Goal: Task Accomplishment & Management: Use online tool/utility

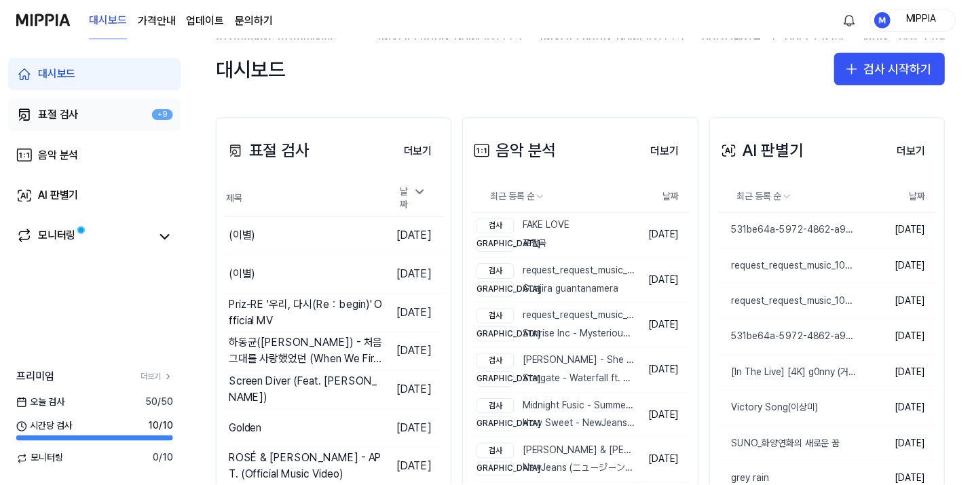
scroll to position [264, 0]
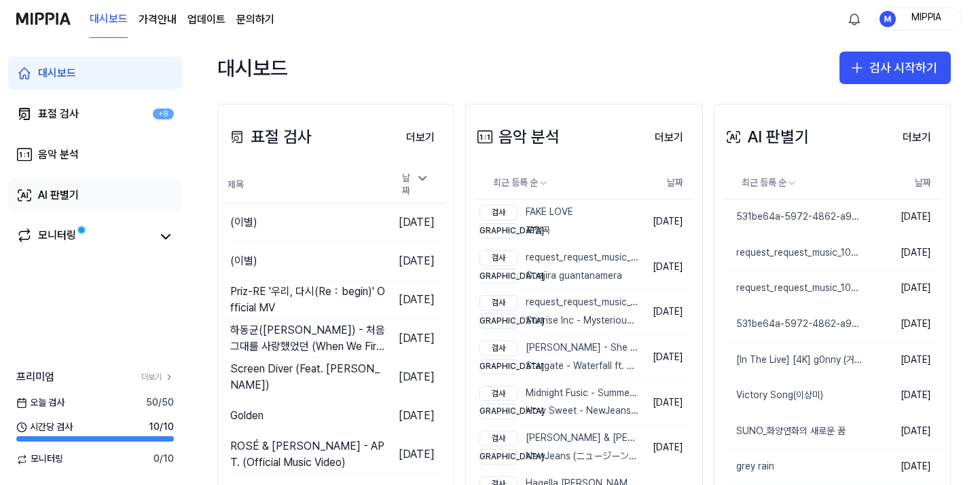
click at [109, 182] on link "AI 판별기" at bounding box center [95, 195] width 174 height 33
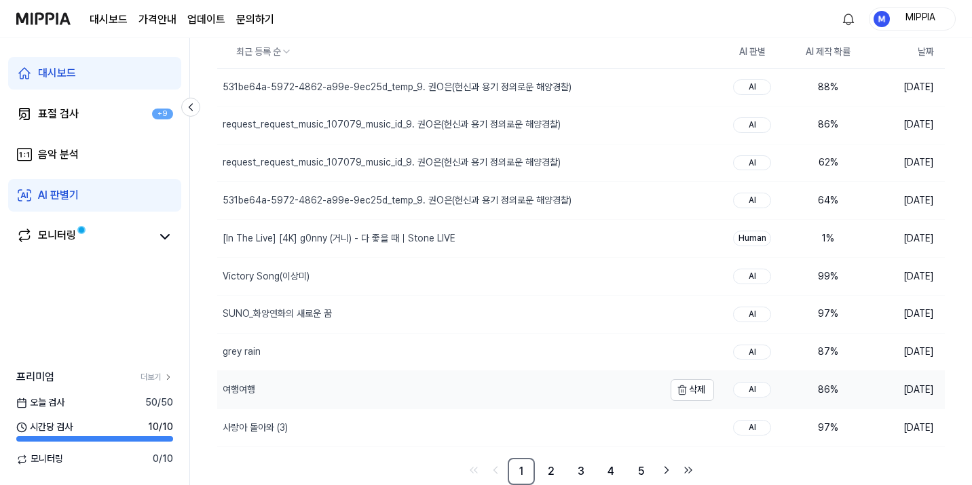
scroll to position [124, 0]
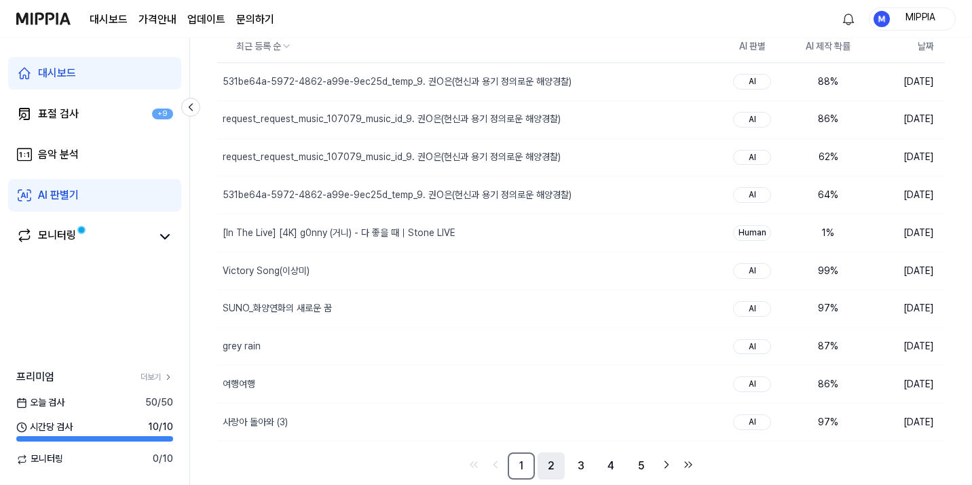
click at [557, 464] on link "2" at bounding box center [551, 466] width 27 height 27
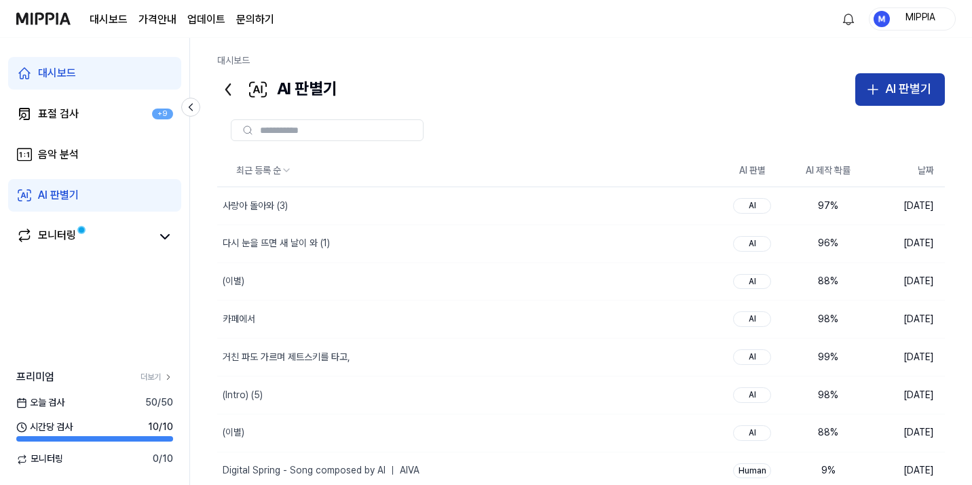
click at [911, 93] on div "AI 판별기" at bounding box center [908, 89] width 46 height 20
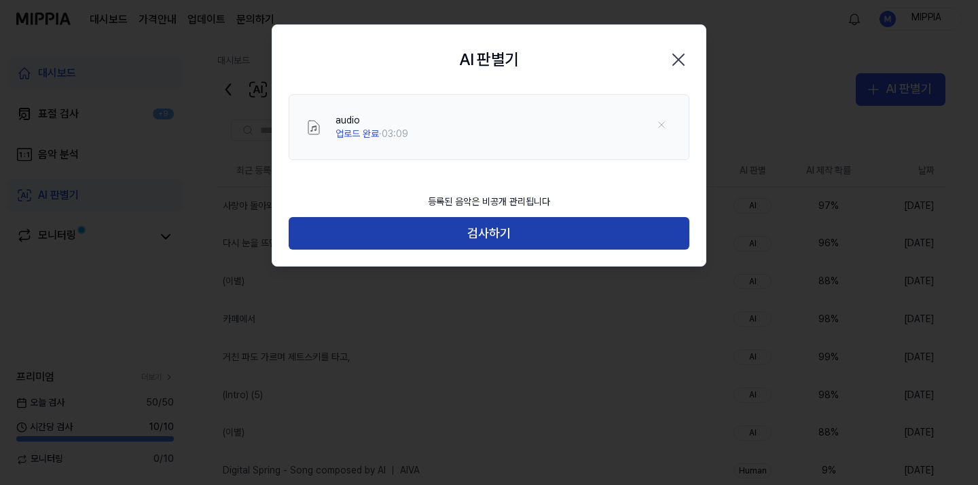
click at [450, 249] on button "검사하기" at bounding box center [489, 233] width 401 height 33
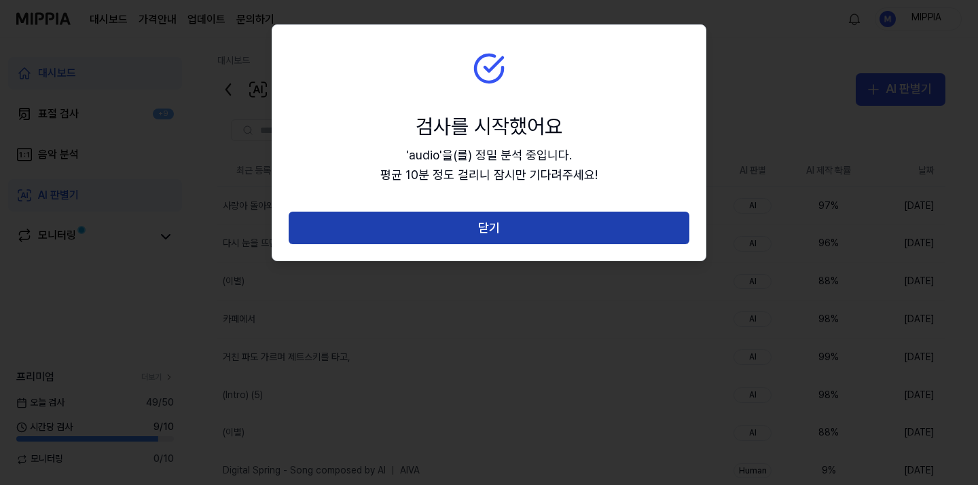
click at [462, 241] on button "닫기" at bounding box center [489, 228] width 401 height 33
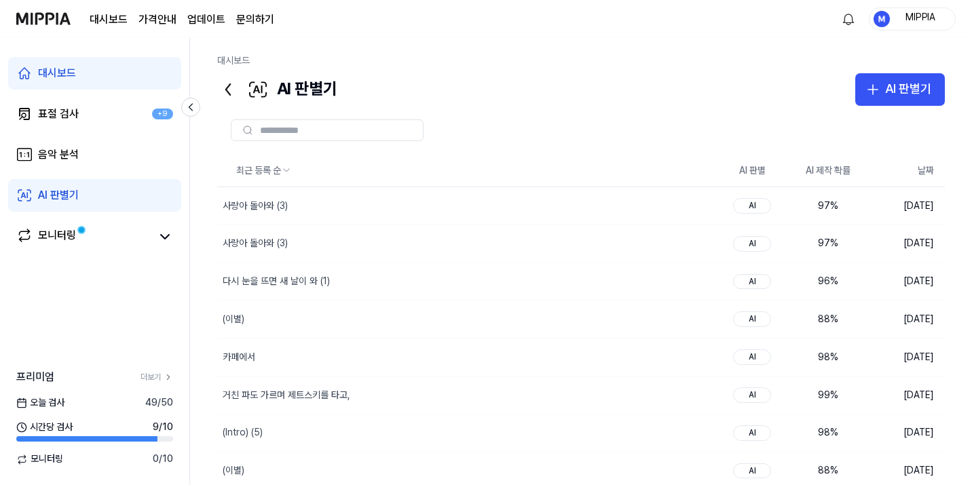
click at [107, 196] on link "AI 판별기" at bounding box center [94, 195] width 173 height 33
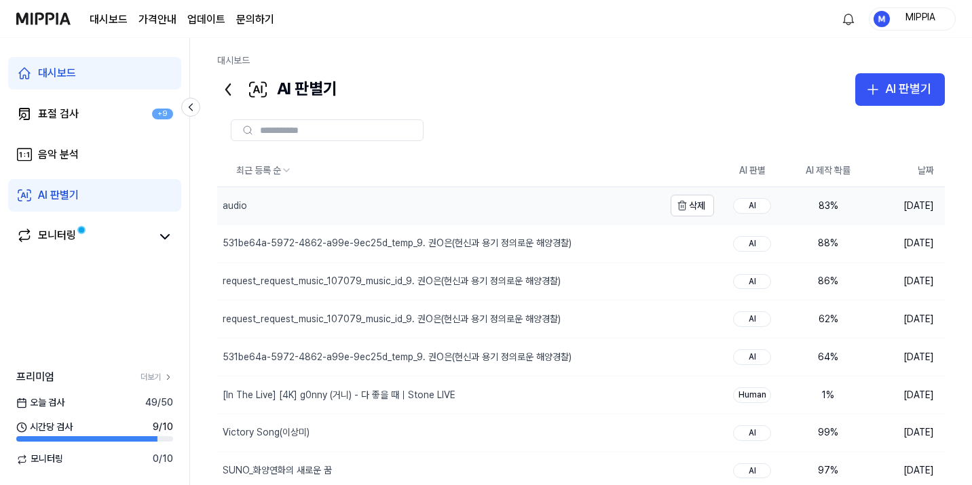
click at [316, 210] on div "audio" at bounding box center [440, 205] width 447 height 37
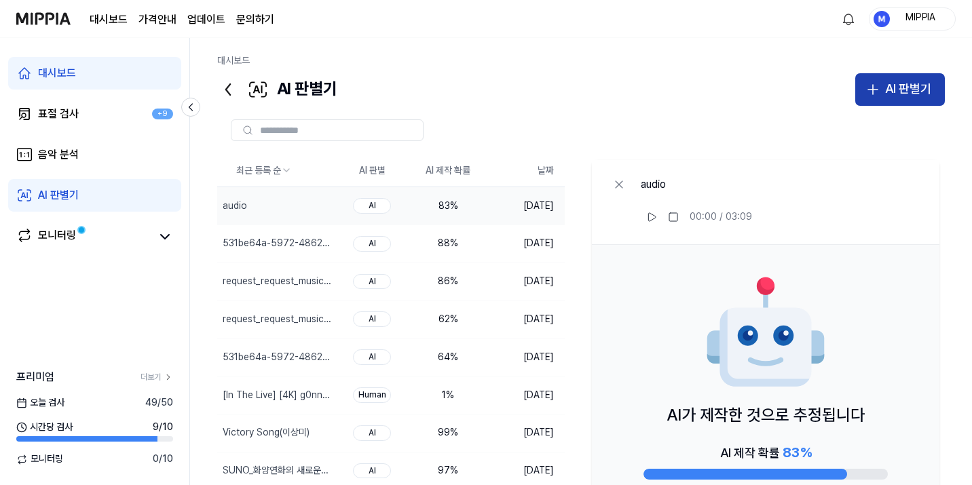
click at [887, 95] on div "AI 판별기" at bounding box center [908, 89] width 46 height 20
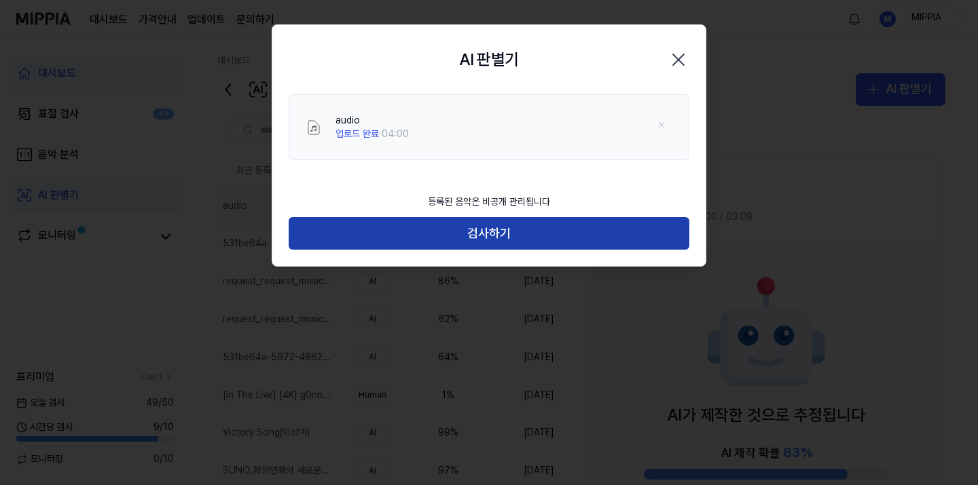
click at [512, 238] on button "검사하기" at bounding box center [489, 233] width 401 height 33
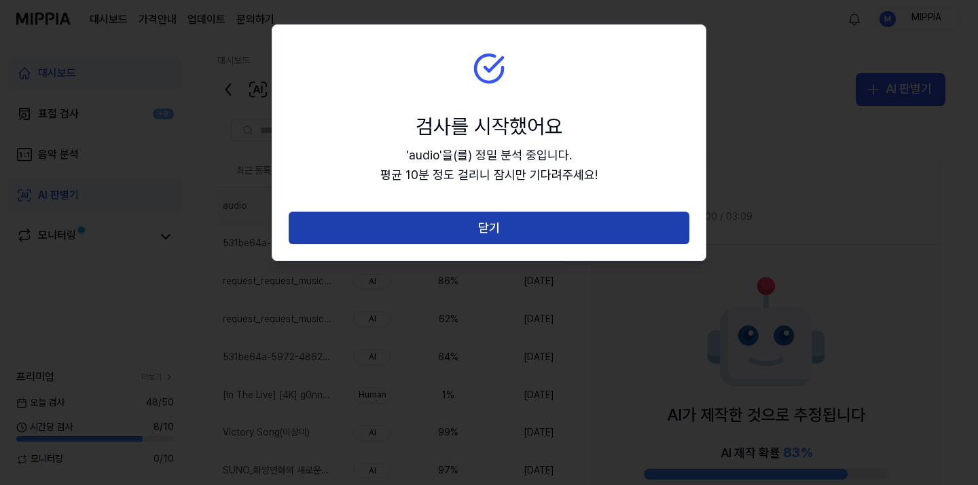
click at [509, 234] on button "닫기" at bounding box center [489, 228] width 401 height 33
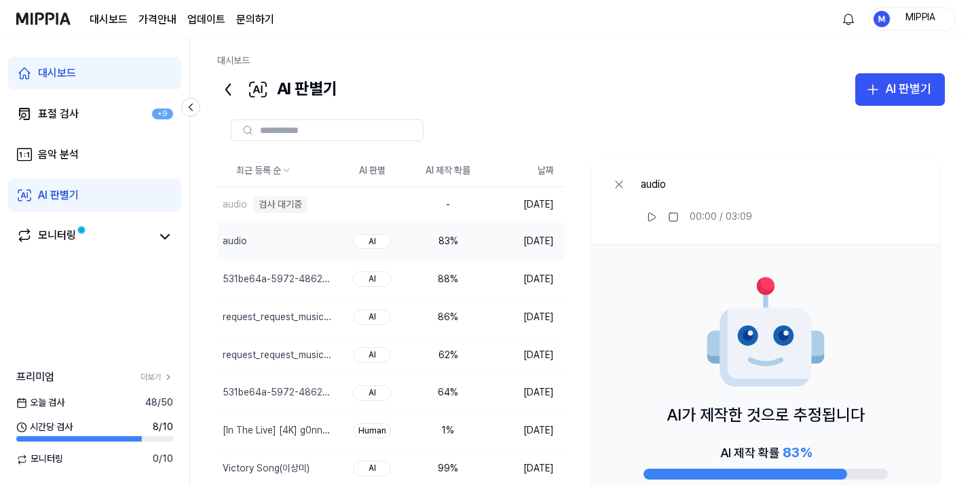
click at [123, 196] on link "AI 판별기" at bounding box center [94, 195] width 173 height 33
click at [120, 198] on link "AI 판별기" at bounding box center [94, 195] width 173 height 33
click at [77, 189] on div "AI 판별기" at bounding box center [58, 195] width 41 height 16
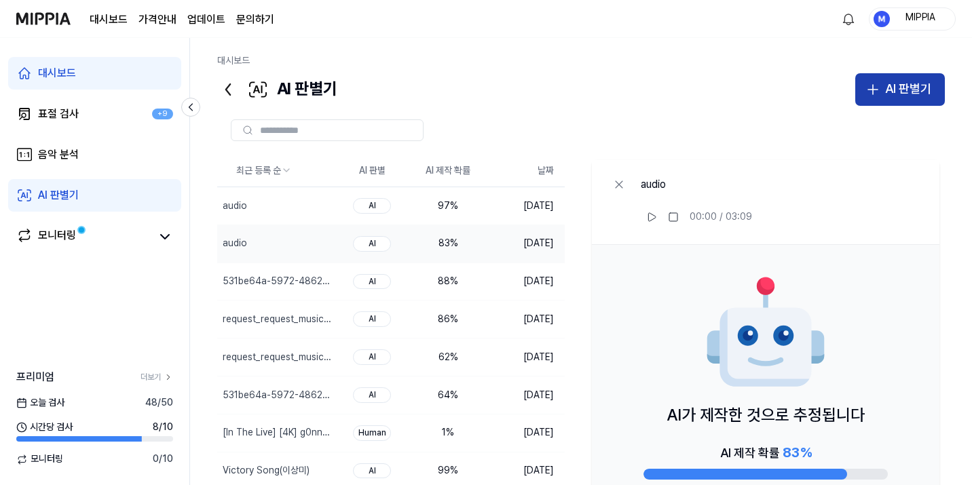
click at [896, 93] on div "AI 판별기" at bounding box center [908, 89] width 46 height 20
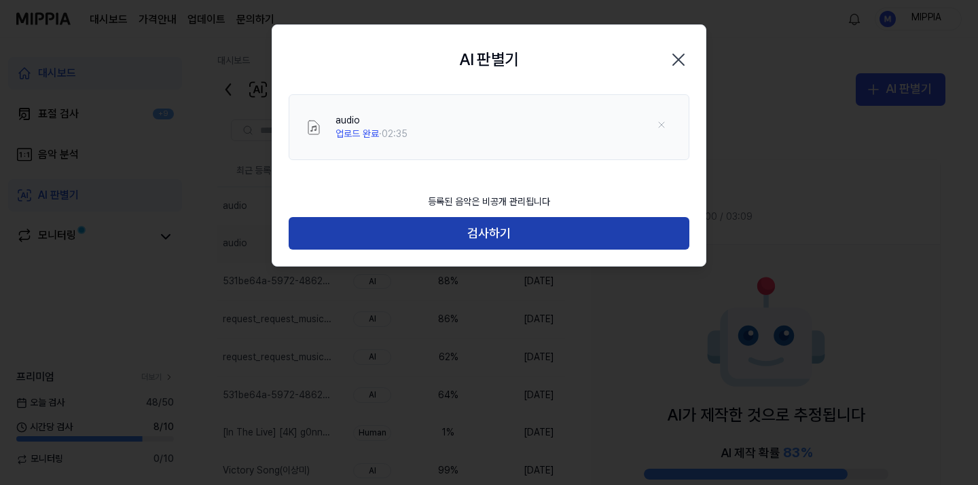
click at [493, 234] on button "검사하기" at bounding box center [489, 233] width 401 height 33
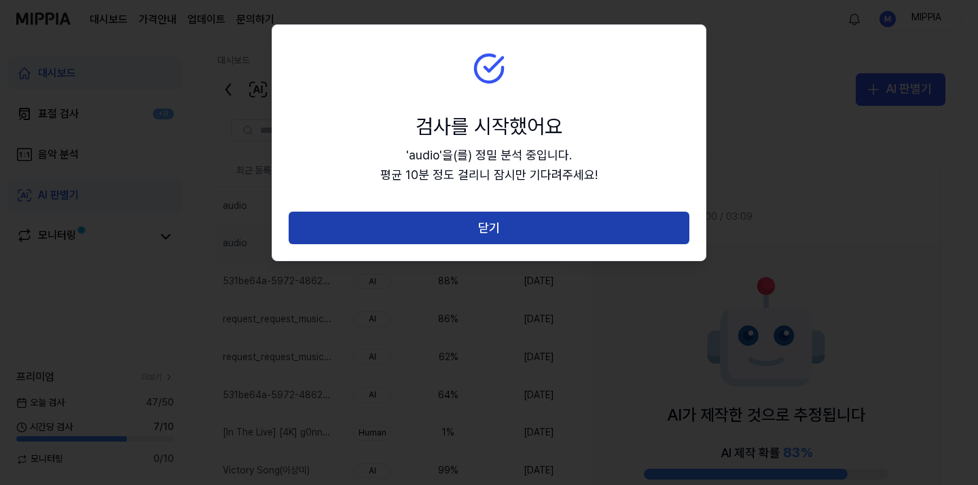
click at [491, 226] on button "닫기" at bounding box center [489, 228] width 401 height 33
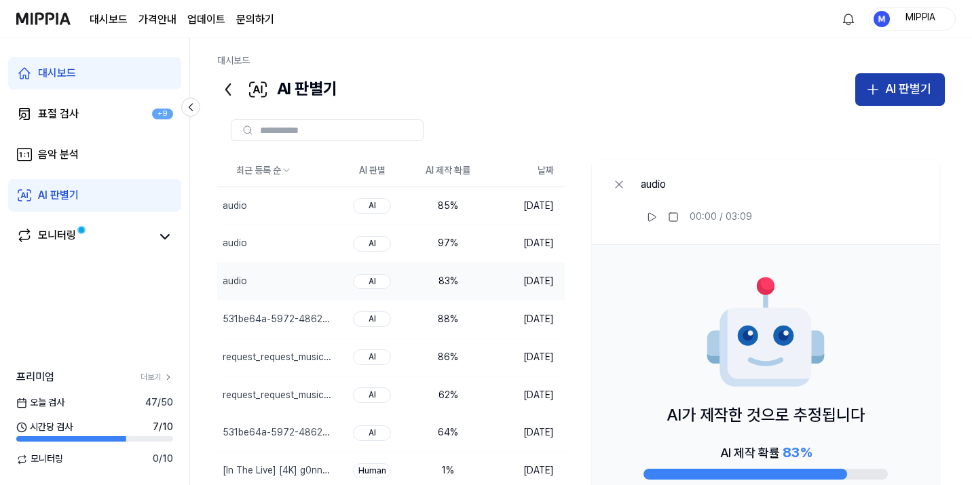
click at [866, 87] on icon "button" at bounding box center [873, 89] width 16 height 16
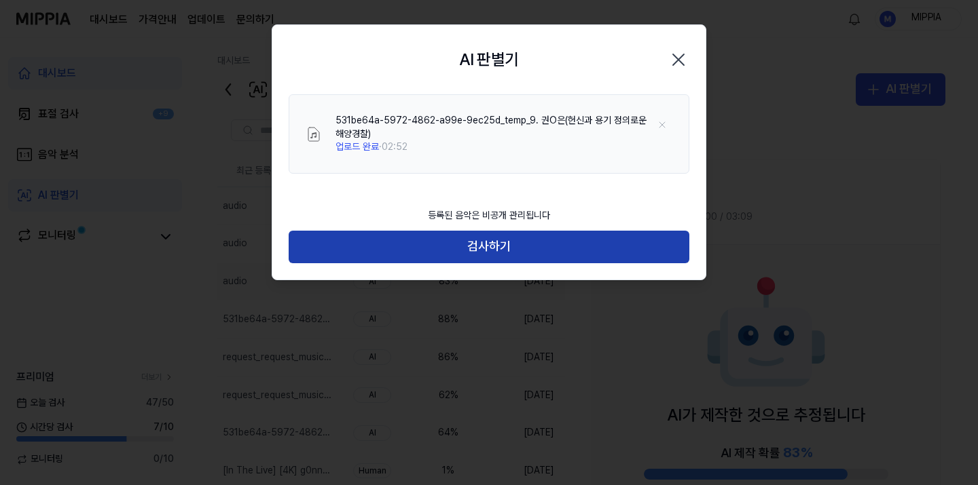
click at [495, 246] on button "검사하기" at bounding box center [489, 247] width 401 height 33
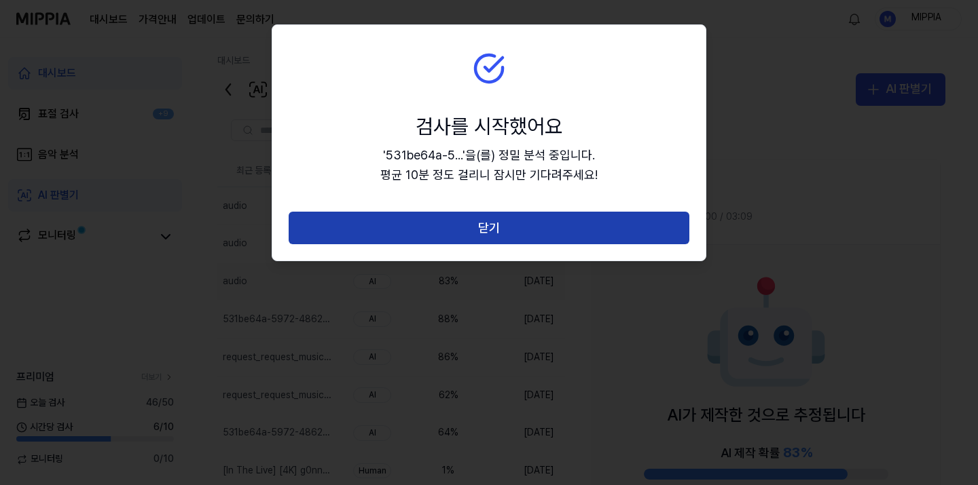
click at [492, 229] on button "닫기" at bounding box center [489, 228] width 401 height 33
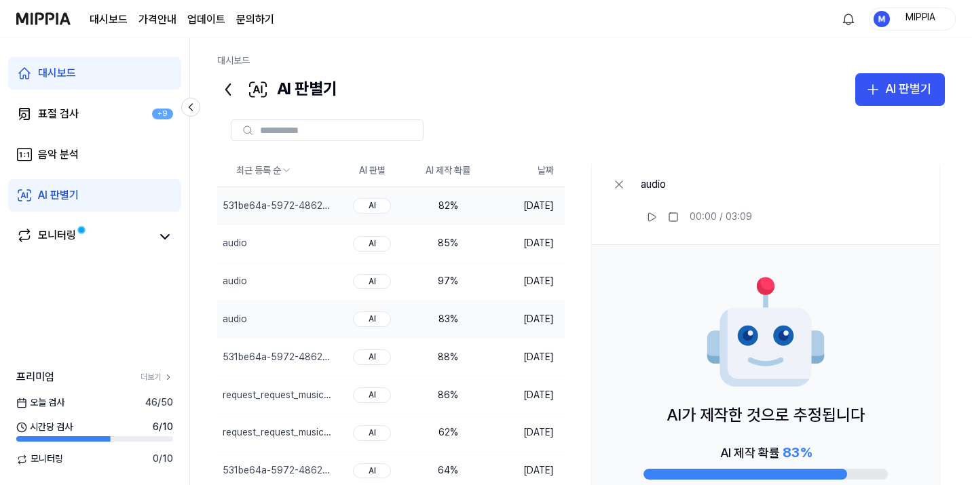
click at [411, 201] on td "82 %" at bounding box center [448, 206] width 76 height 38
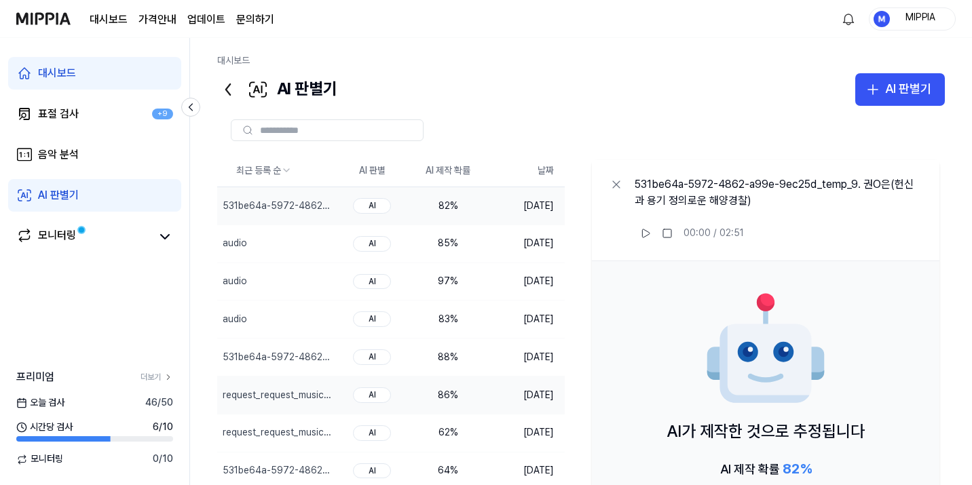
scroll to position [16, 0]
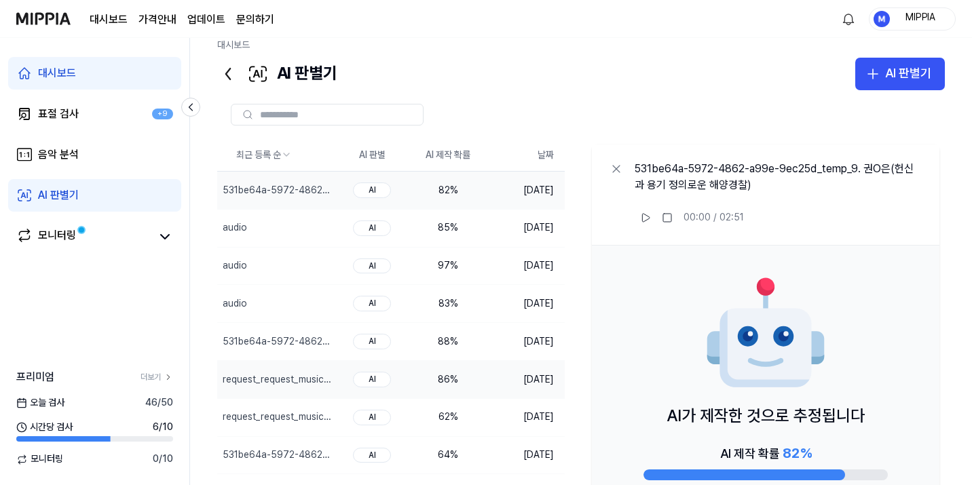
click at [496, 382] on td "[DATE]" at bounding box center [525, 380] width 79 height 38
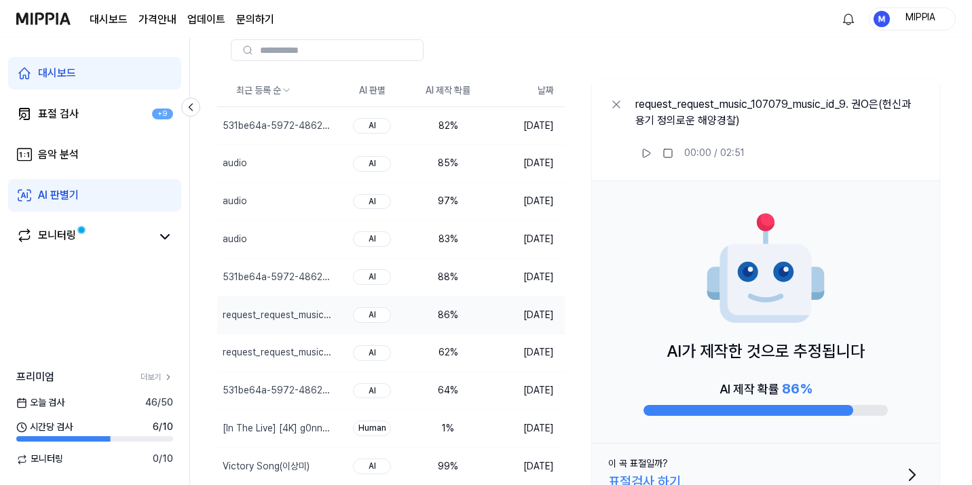
scroll to position [124, 0]
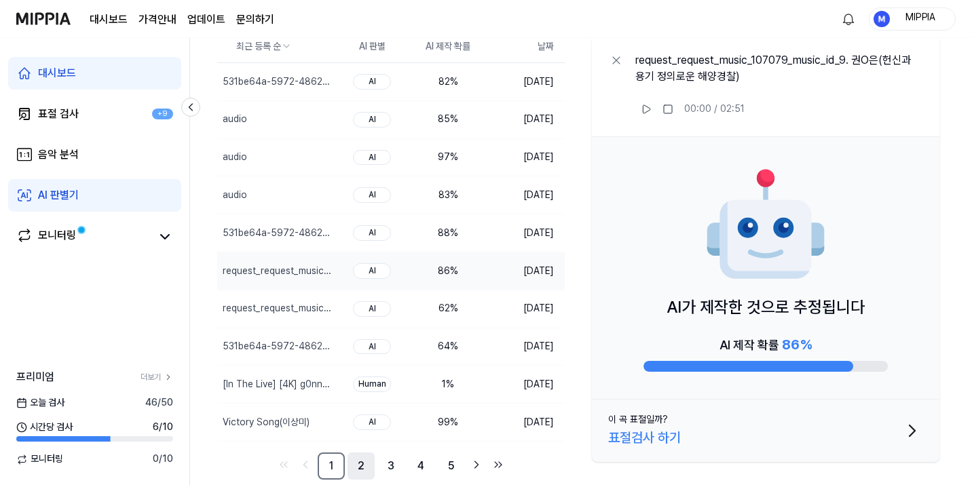
click at [360, 466] on link "2" at bounding box center [361, 466] width 27 height 27
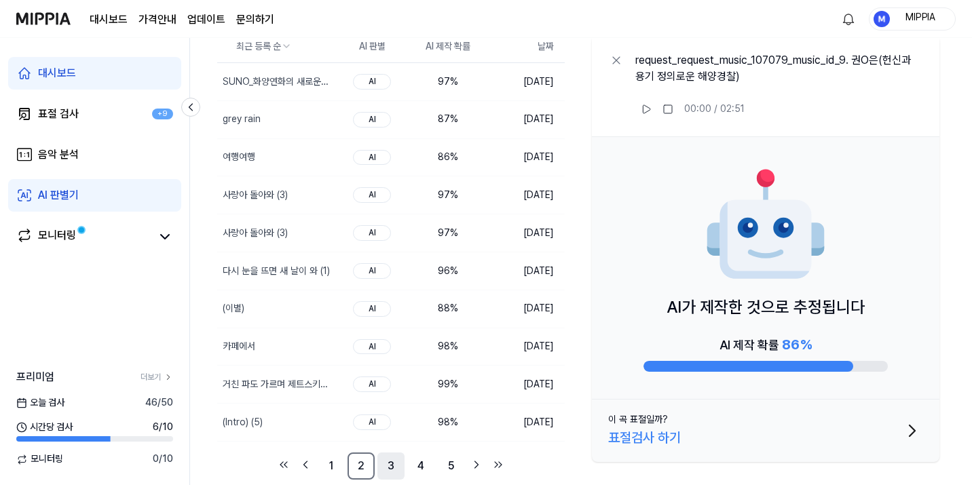
click at [394, 467] on link "3" at bounding box center [391, 466] width 27 height 27
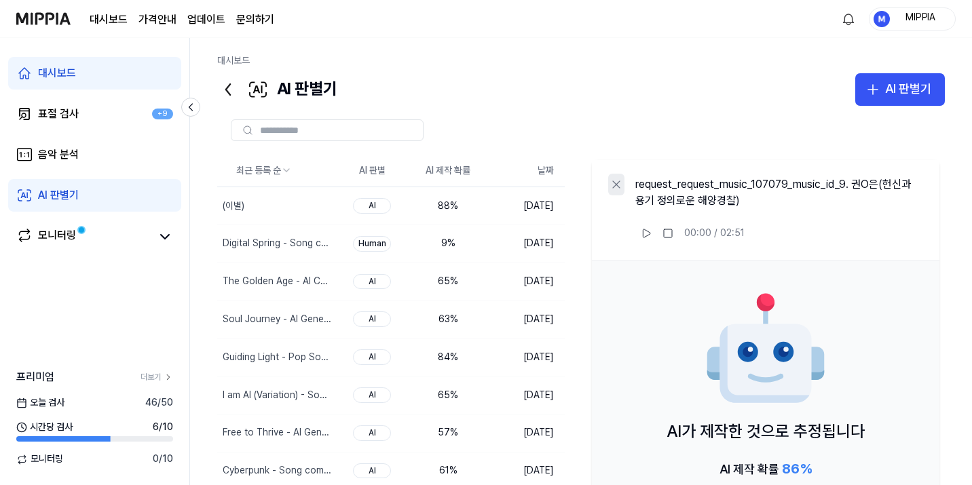
click at [617, 185] on icon at bounding box center [617, 185] width 14 height 14
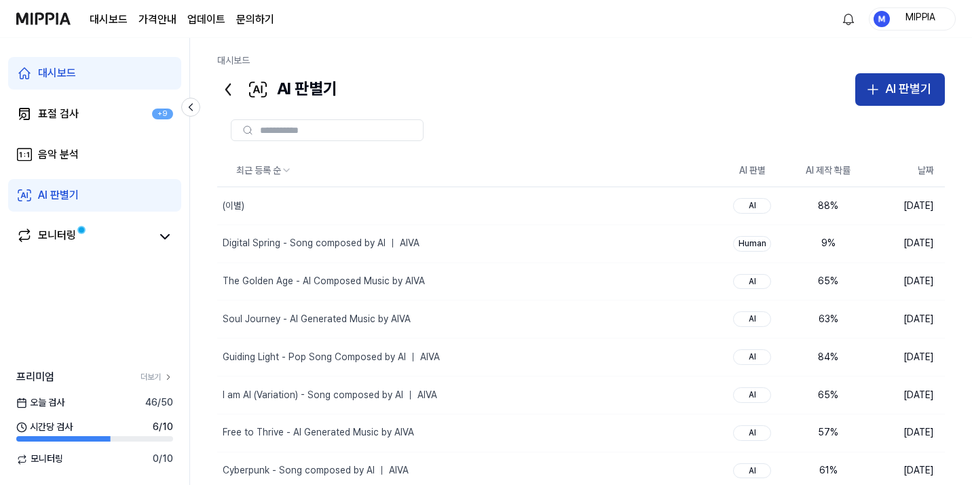
click at [902, 88] on div "AI 판별기" at bounding box center [908, 89] width 46 height 20
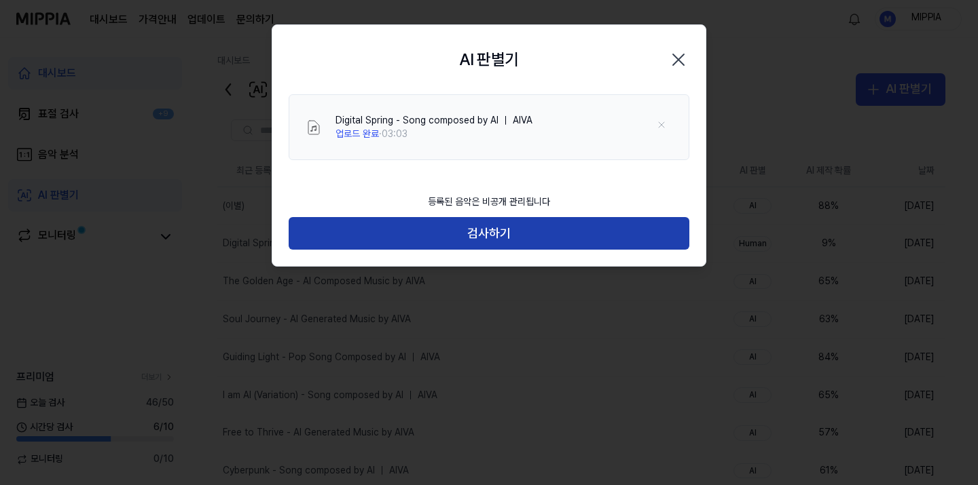
click at [499, 230] on button "검사하기" at bounding box center [489, 233] width 401 height 33
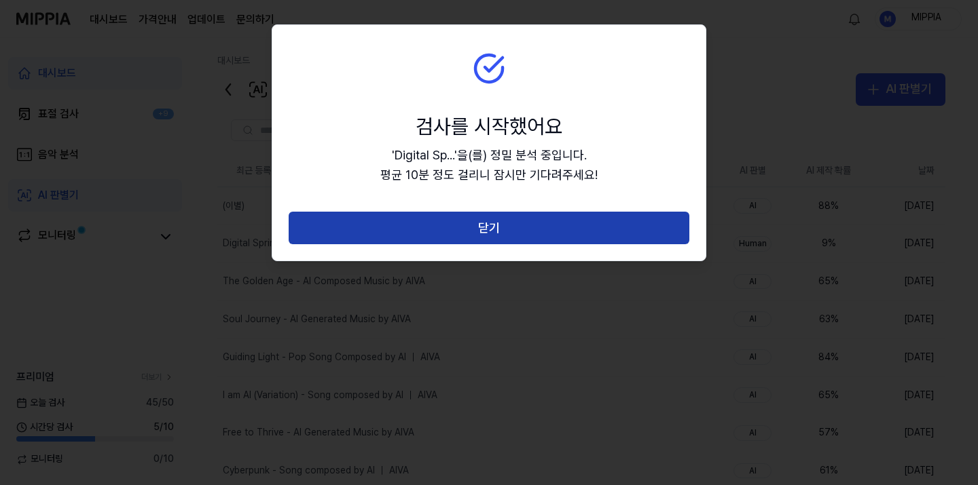
click at [498, 235] on button "닫기" at bounding box center [489, 228] width 401 height 33
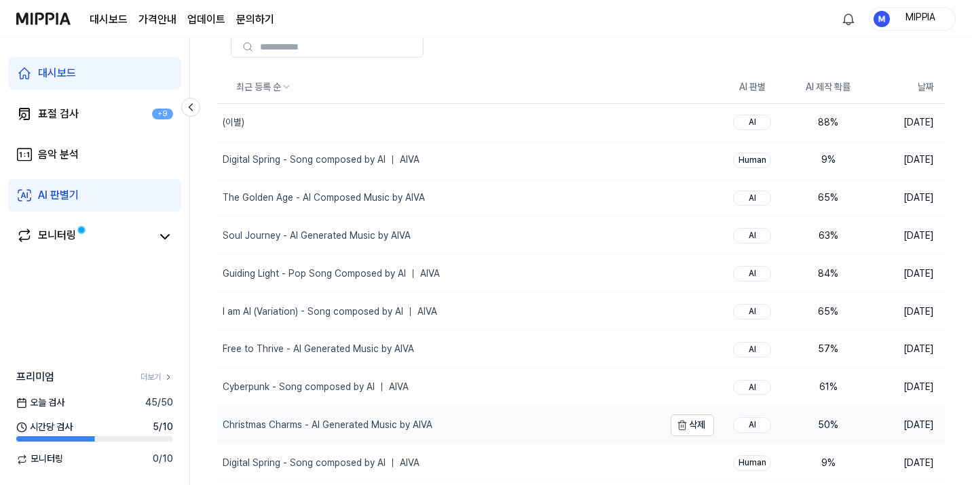
scroll to position [124, 0]
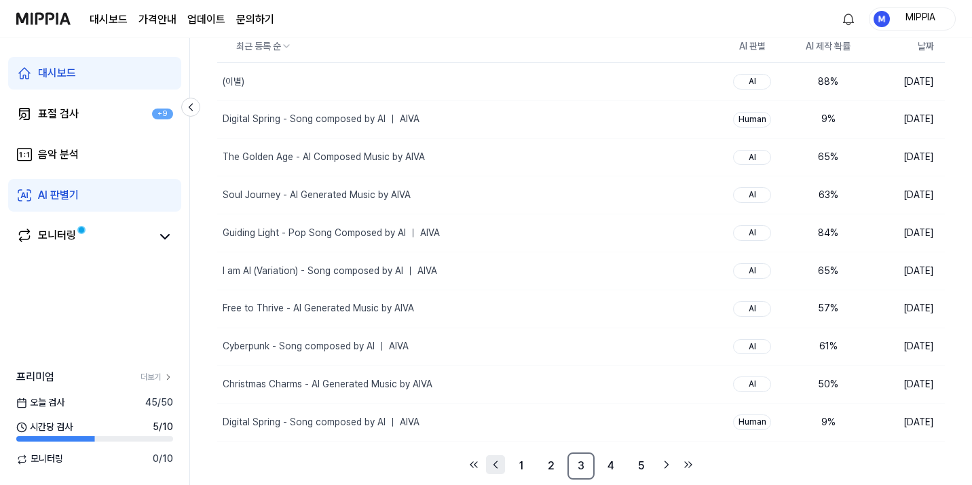
click at [503, 462] on link "Go to previous page" at bounding box center [495, 465] width 19 height 19
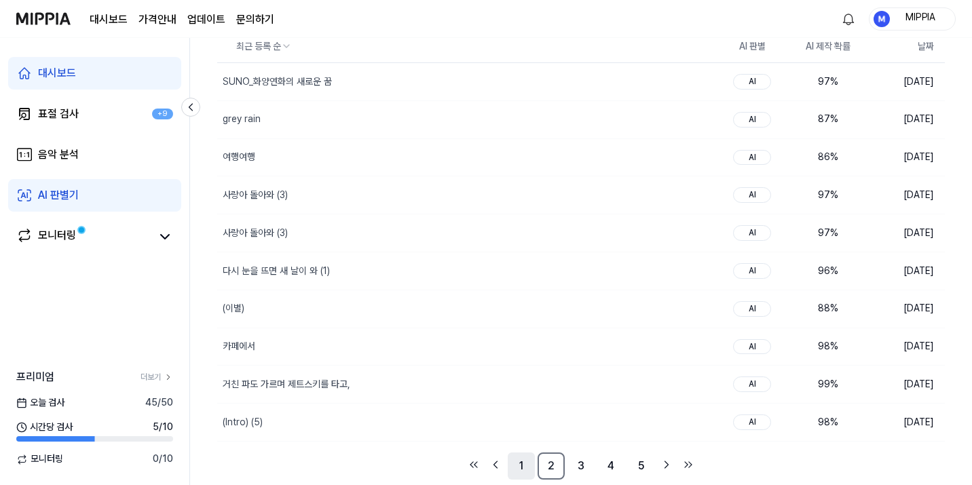
click at [517, 469] on link "1" at bounding box center [521, 466] width 27 height 27
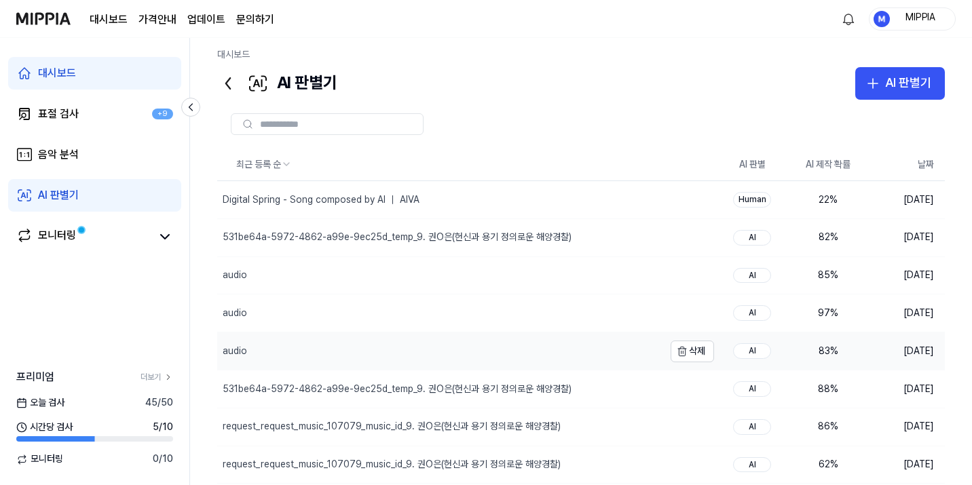
scroll to position [124, 0]
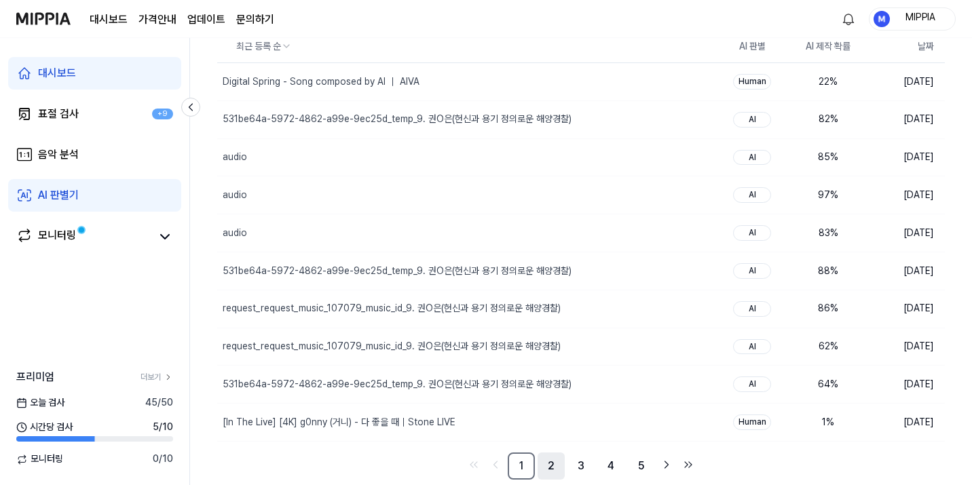
click at [551, 462] on link "2" at bounding box center [551, 466] width 27 height 27
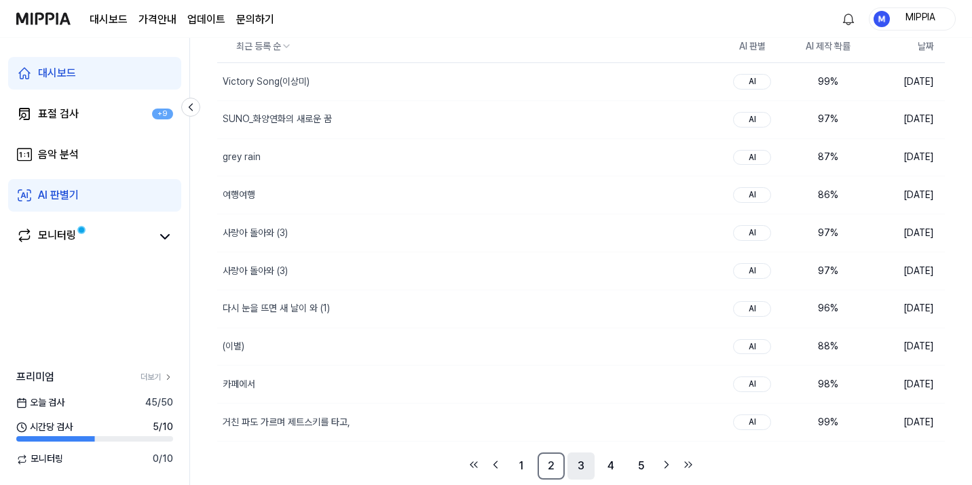
click at [581, 473] on link "3" at bounding box center [581, 466] width 27 height 27
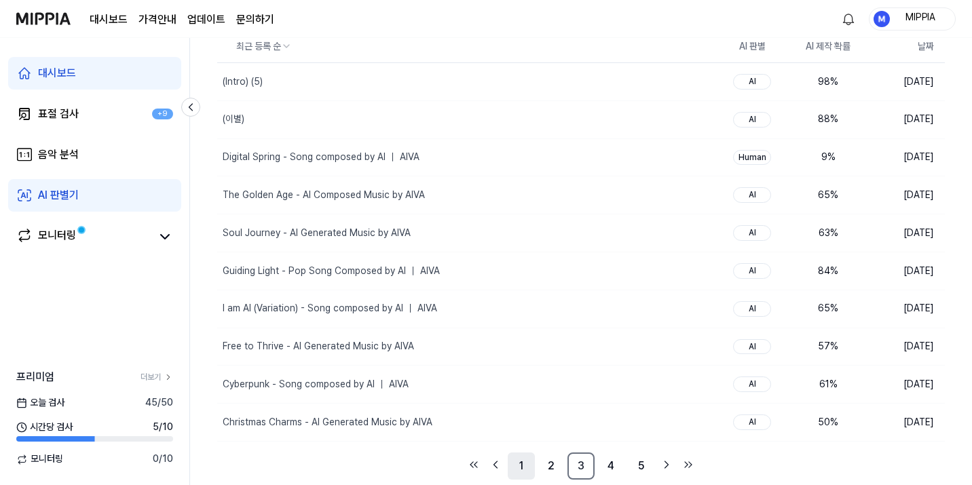
click at [519, 471] on link "1" at bounding box center [521, 466] width 27 height 27
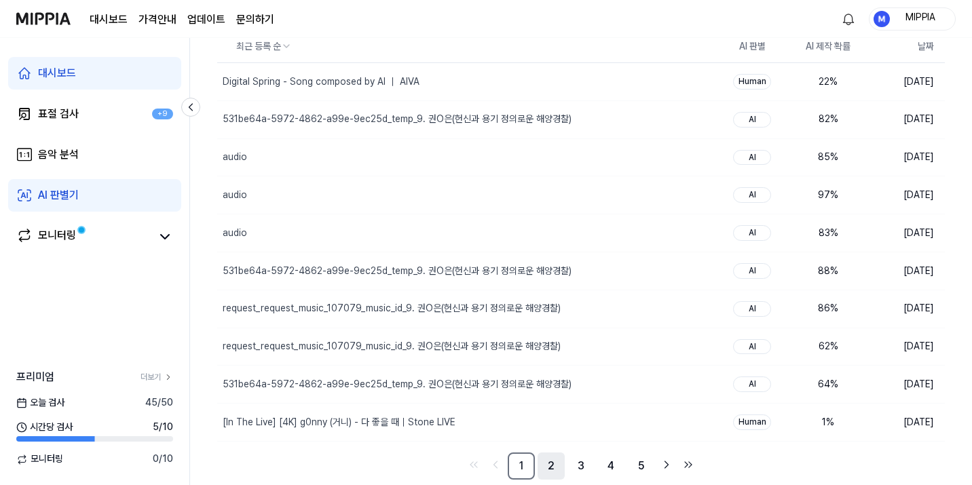
click at [552, 467] on link "2" at bounding box center [551, 466] width 27 height 27
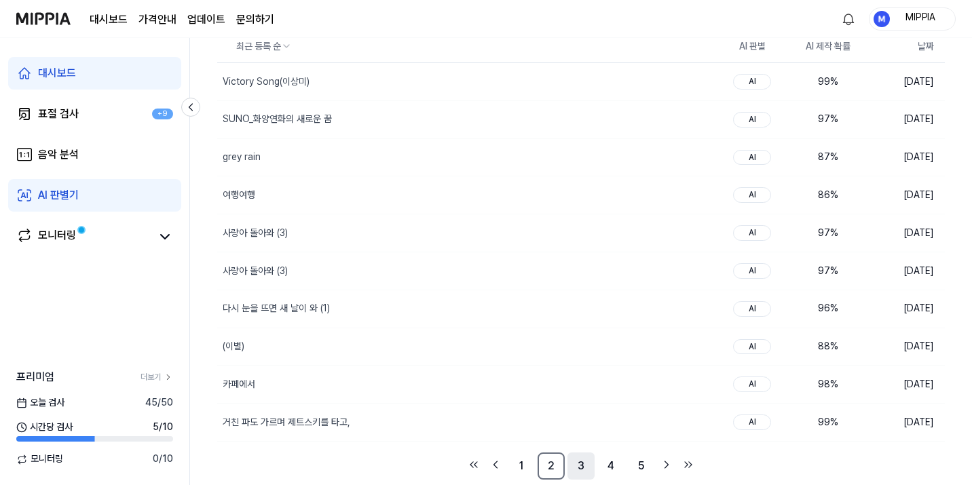
click at [574, 469] on link "3" at bounding box center [581, 466] width 27 height 27
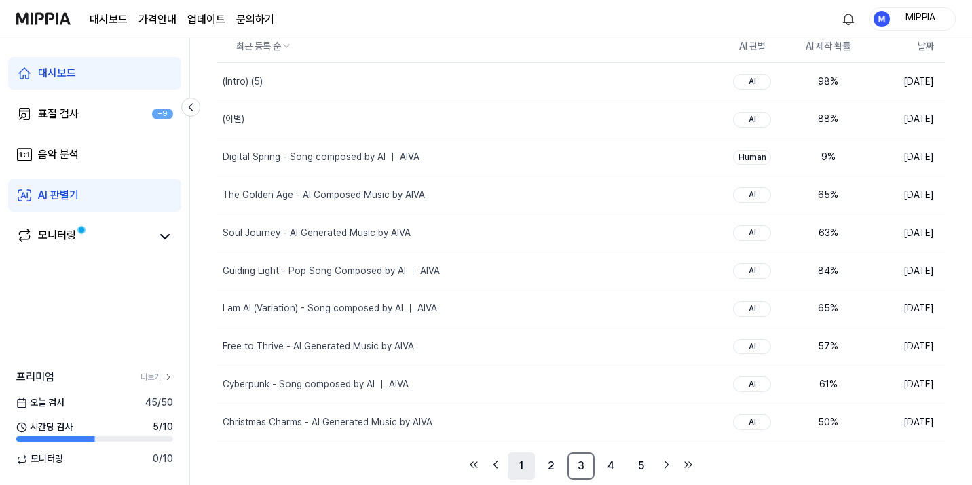
click at [509, 471] on link "1" at bounding box center [521, 466] width 27 height 27
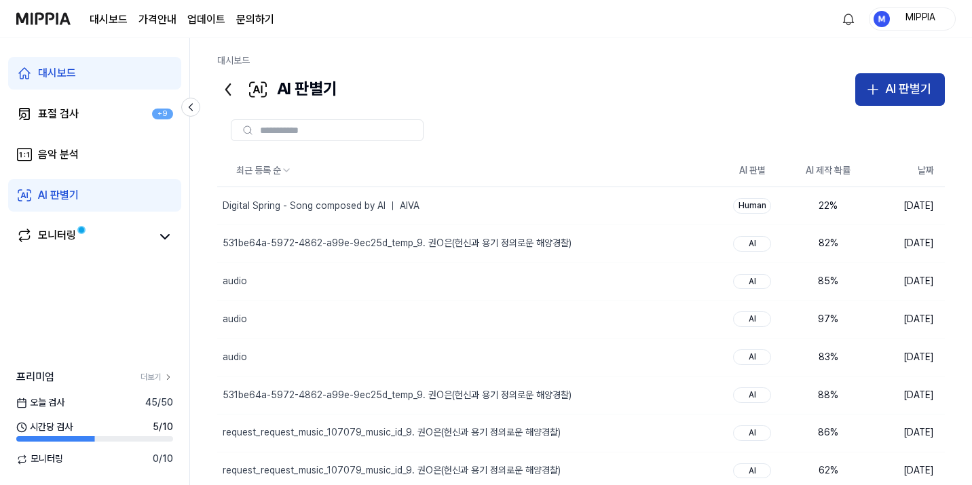
click at [909, 91] on div "AI 판별기" at bounding box center [908, 89] width 46 height 20
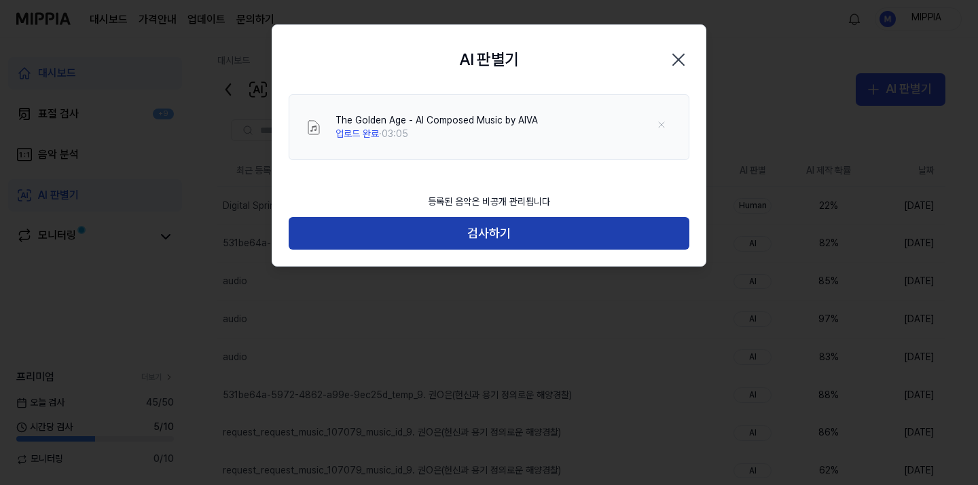
click at [492, 248] on button "검사하기" at bounding box center [489, 233] width 401 height 33
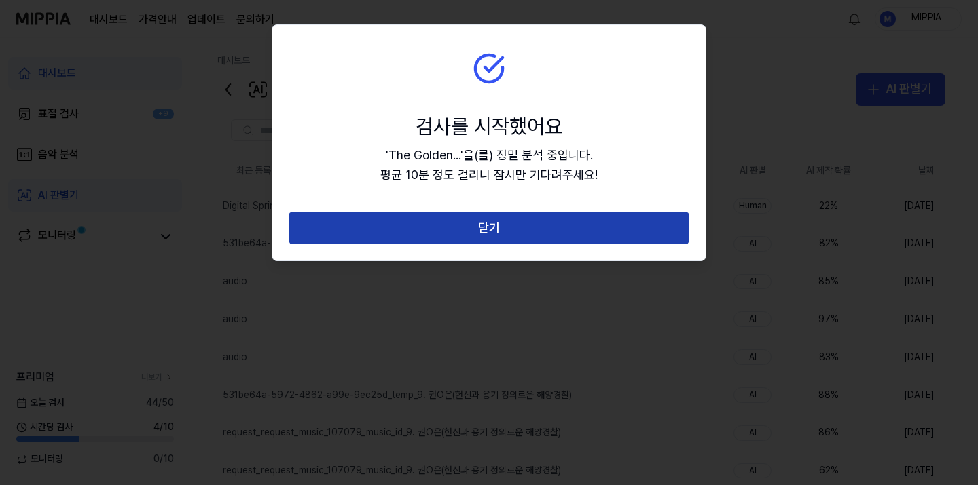
click at [486, 234] on button "닫기" at bounding box center [489, 228] width 401 height 33
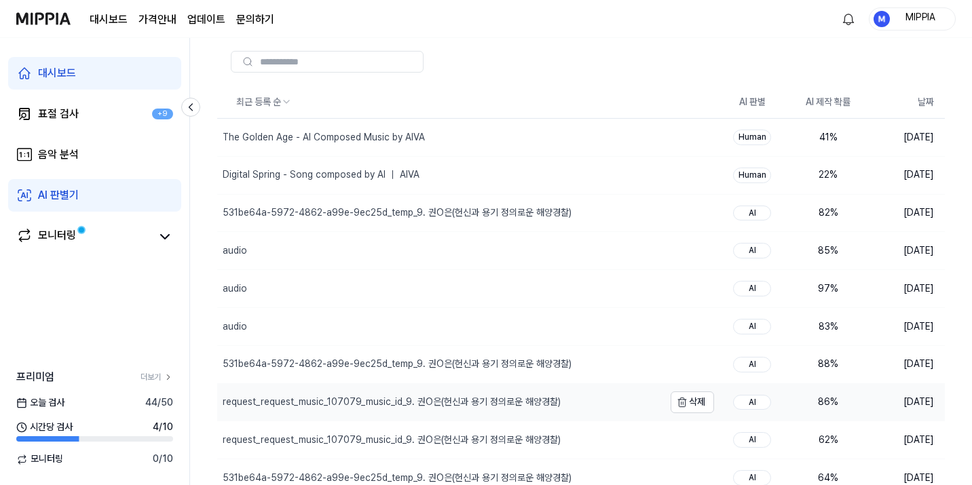
scroll to position [124, 0]
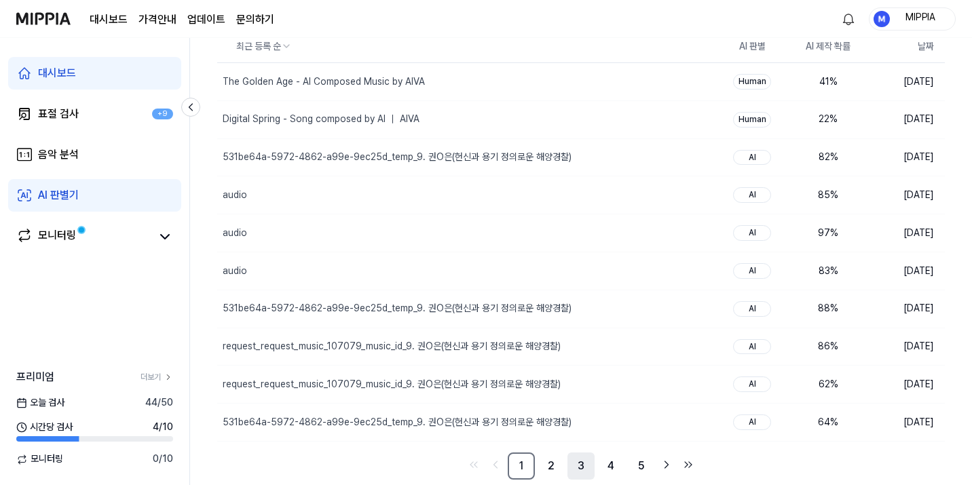
click at [583, 471] on link "3" at bounding box center [581, 466] width 27 height 27
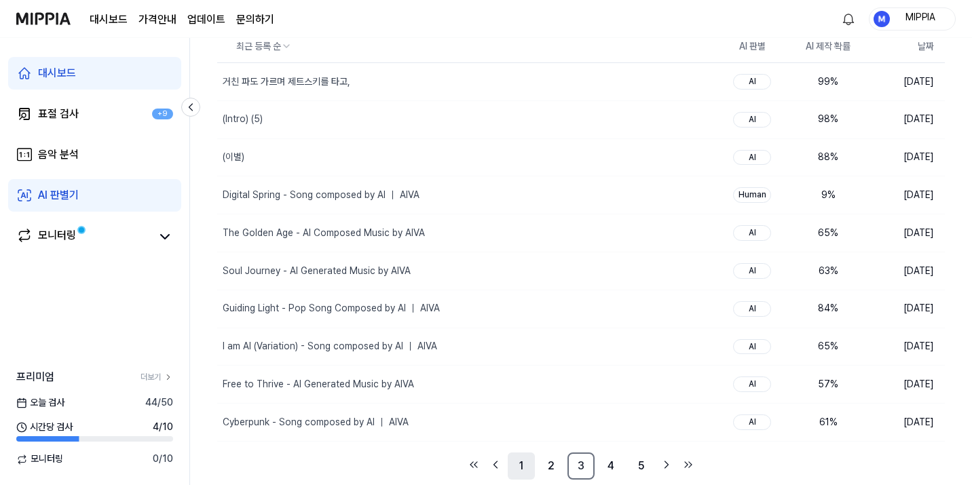
click at [525, 470] on link "1" at bounding box center [521, 466] width 27 height 27
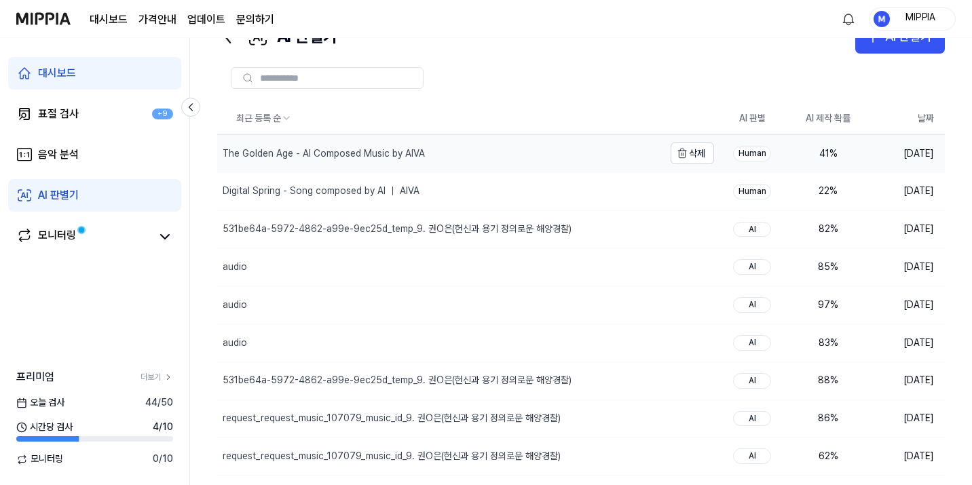
scroll to position [45, 0]
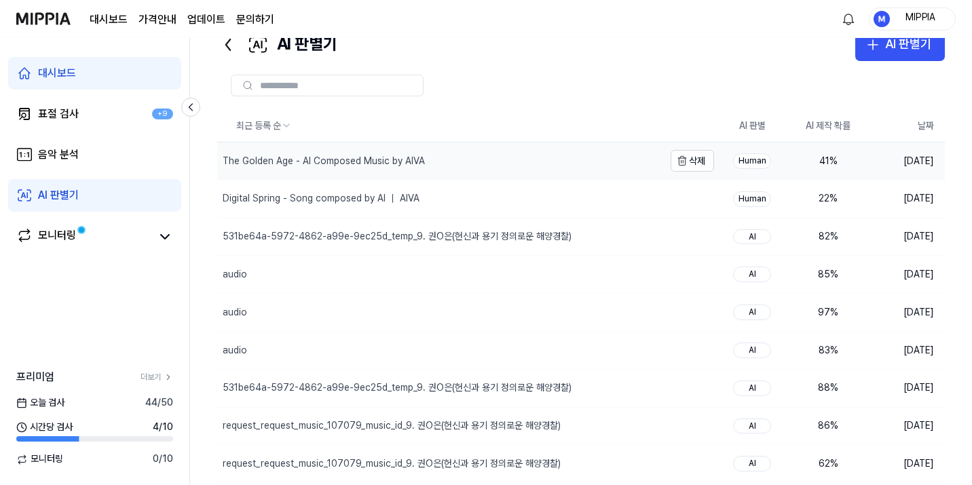
click at [517, 160] on div "The Golden Age - AI Composed Music by AIVA" at bounding box center [440, 161] width 447 height 37
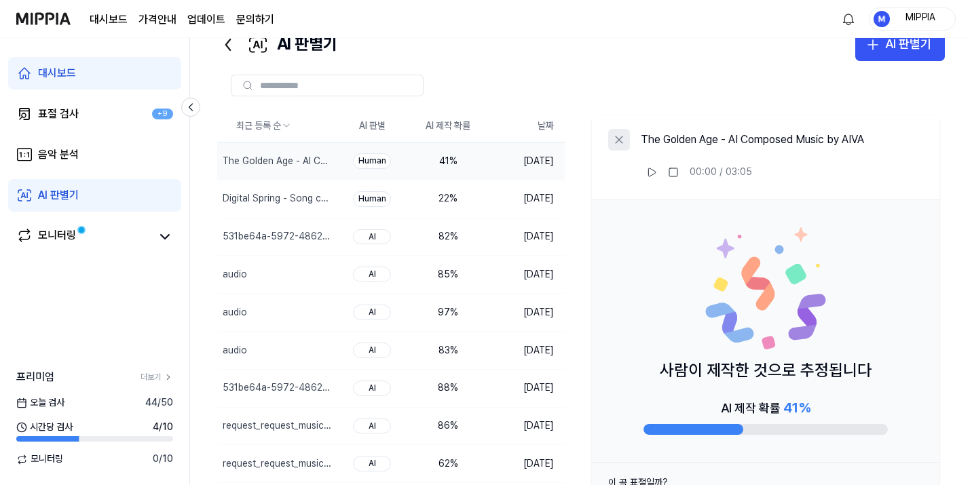
click at [625, 143] on icon at bounding box center [619, 140] width 14 height 14
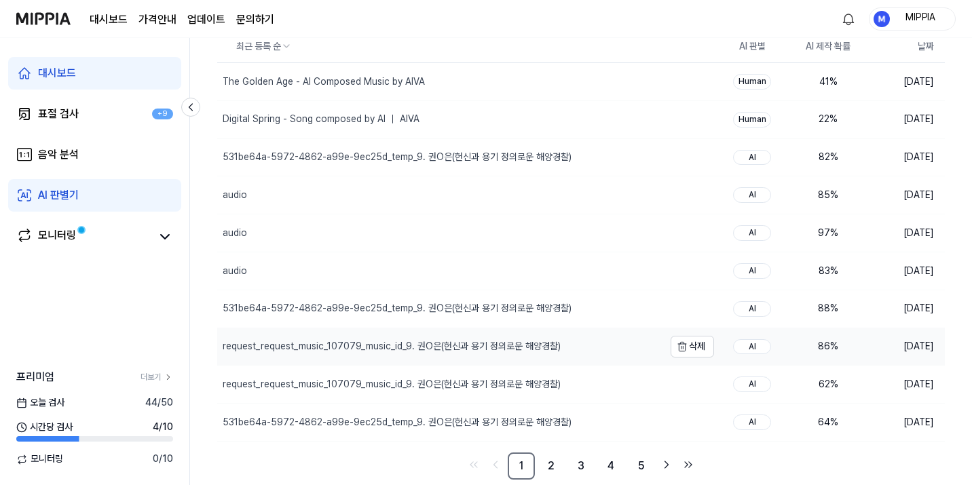
scroll to position [0, 0]
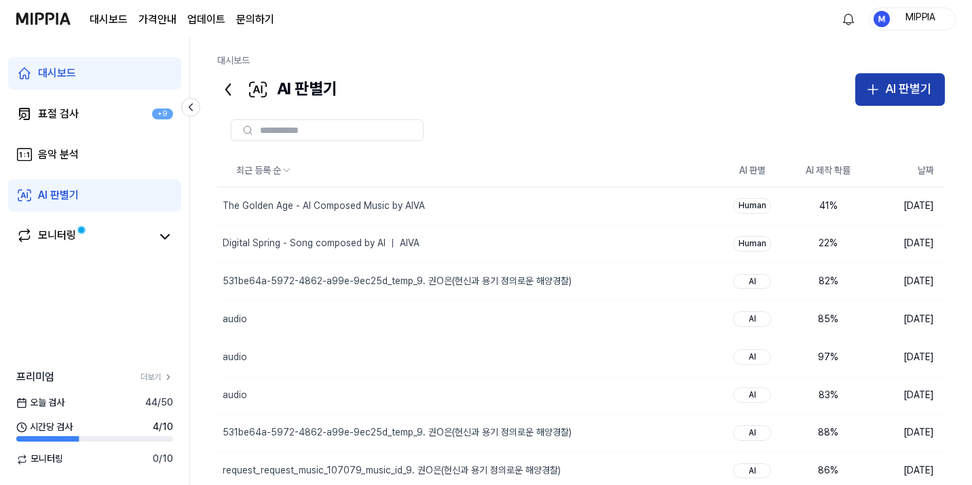
click at [900, 83] on div "AI 판별기" at bounding box center [908, 89] width 46 height 20
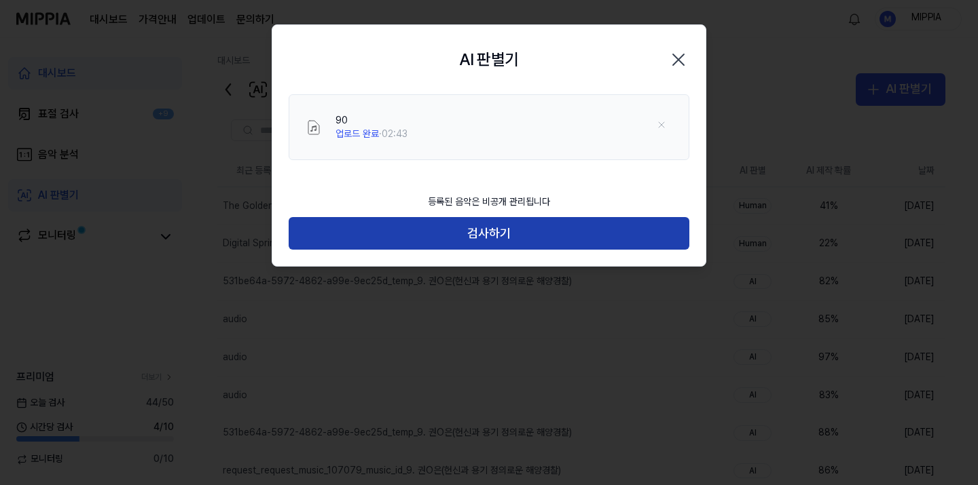
click at [447, 239] on button "검사하기" at bounding box center [489, 233] width 401 height 33
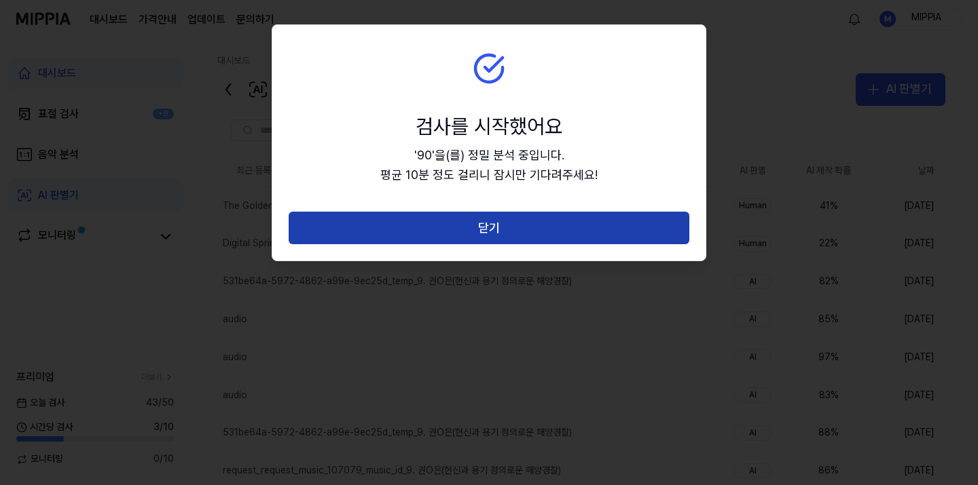
click at [526, 233] on button "닫기" at bounding box center [489, 228] width 401 height 33
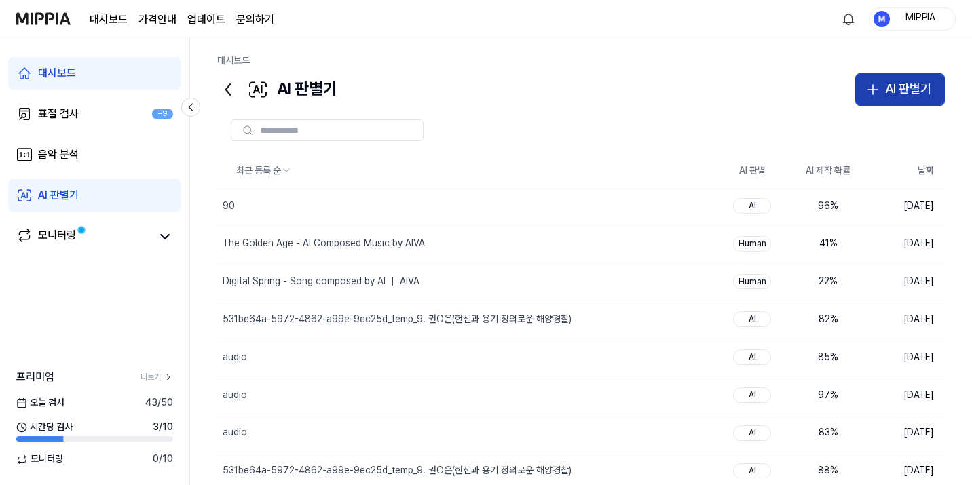
click at [870, 98] on button "AI 판별기" at bounding box center [901, 89] width 90 height 33
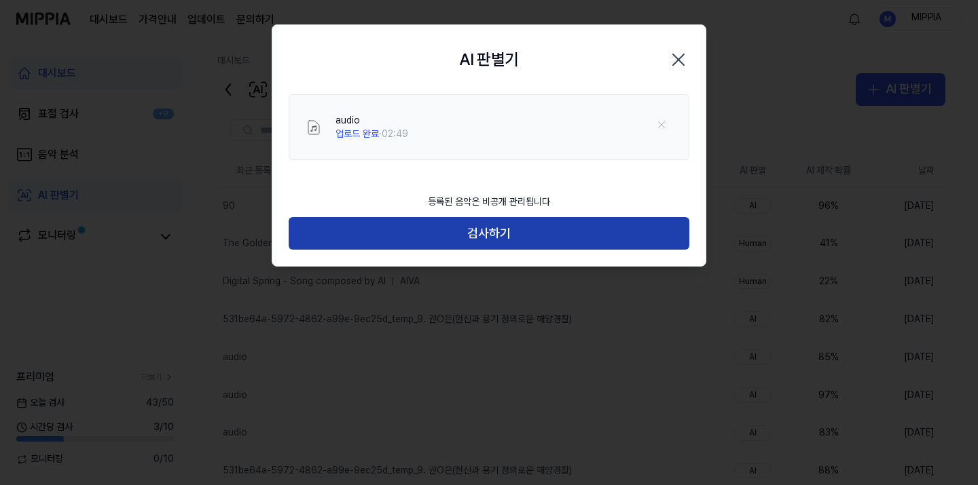
click at [513, 237] on button "검사하기" at bounding box center [489, 233] width 401 height 33
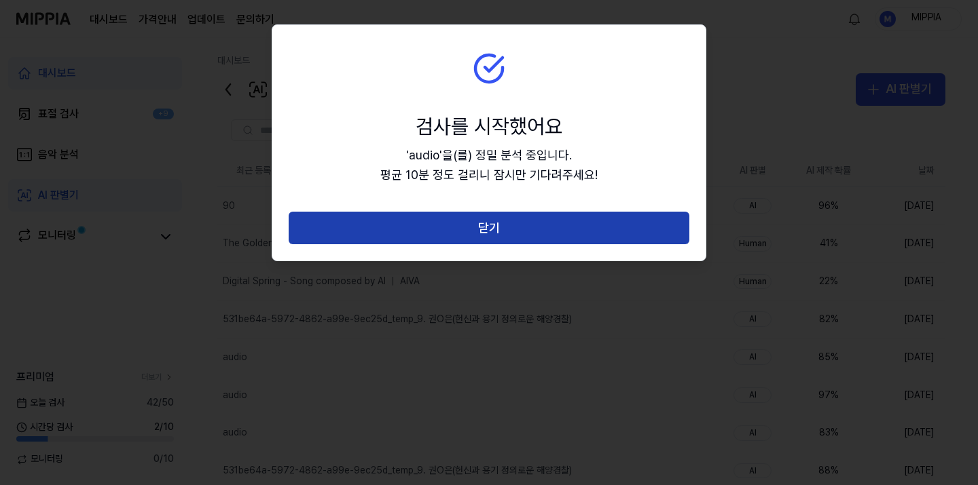
click at [515, 238] on button "닫기" at bounding box center [489, 228] width 401 height 33
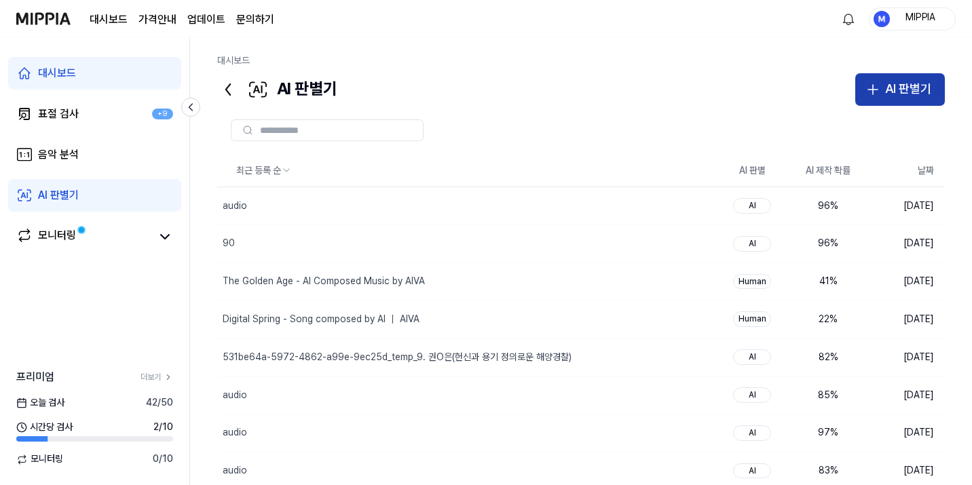
click at [915, 86] on div "AI 판별기" at bounding box center [908, 89] width 46 height 20
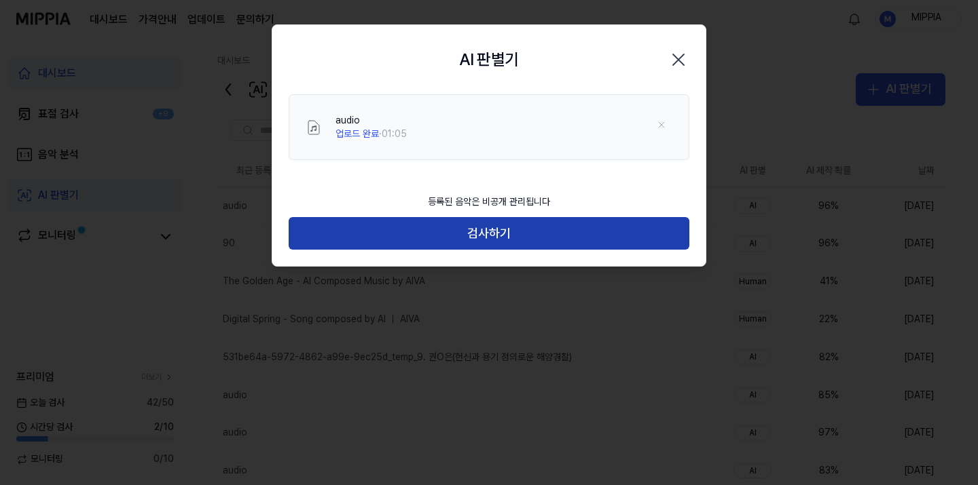
click at [491, 240] on button "검사하기" at bounding box center [489, 233] width 401 height 33
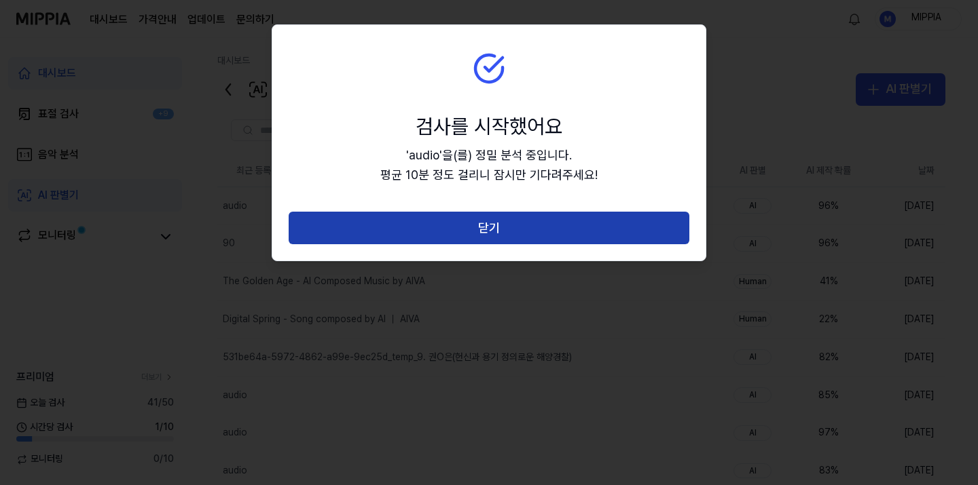
click at [487, 223] on button "닫기" at bounding box center [489, 228] width 401 height 33
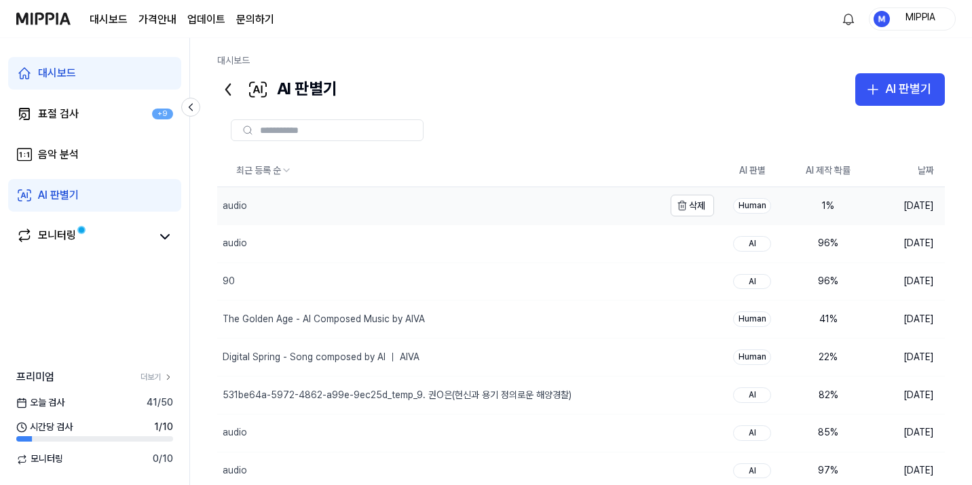
click at [496, 207] on div "audio" at bounding box center [440, 205] width 447 height 37
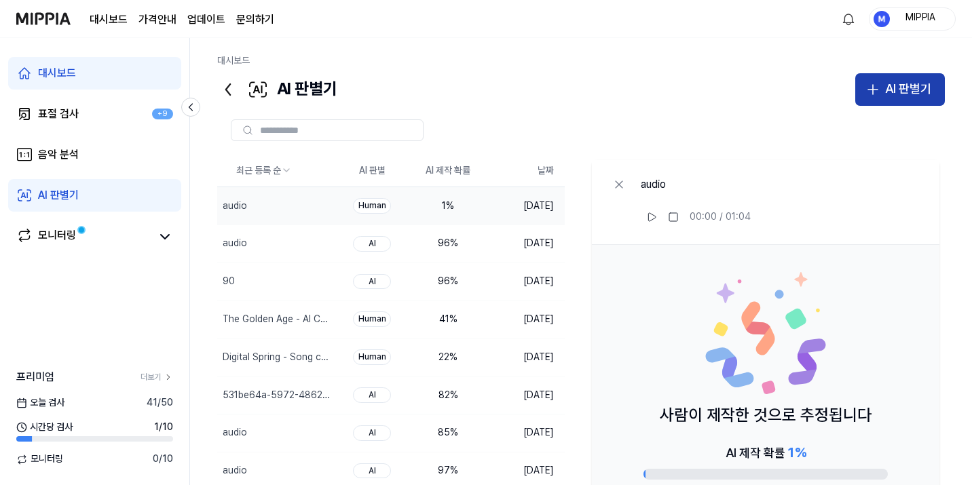
click at [922, 90] on div "AI 판별기" at bounding box center [908, 89] width 46 height 20
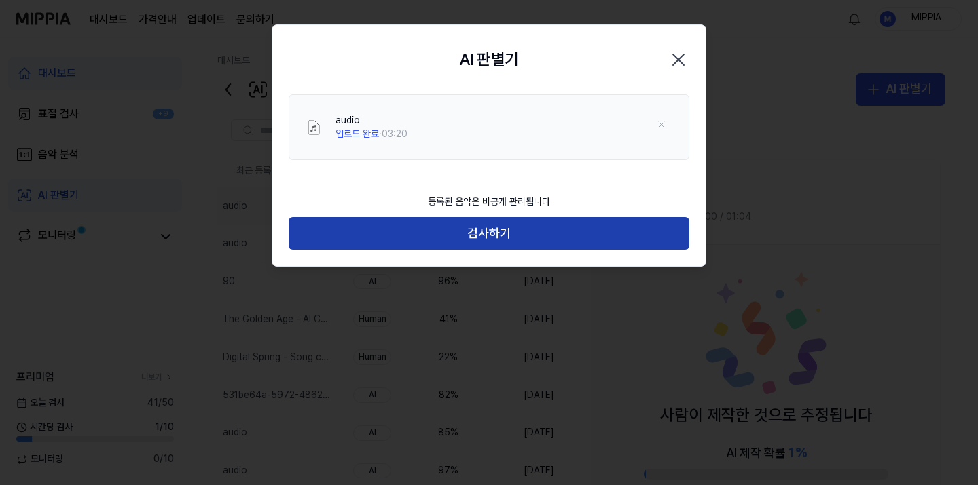
click at [517, 249] on button "검사하기" at bounding box center [489, 233] width 401 height 33
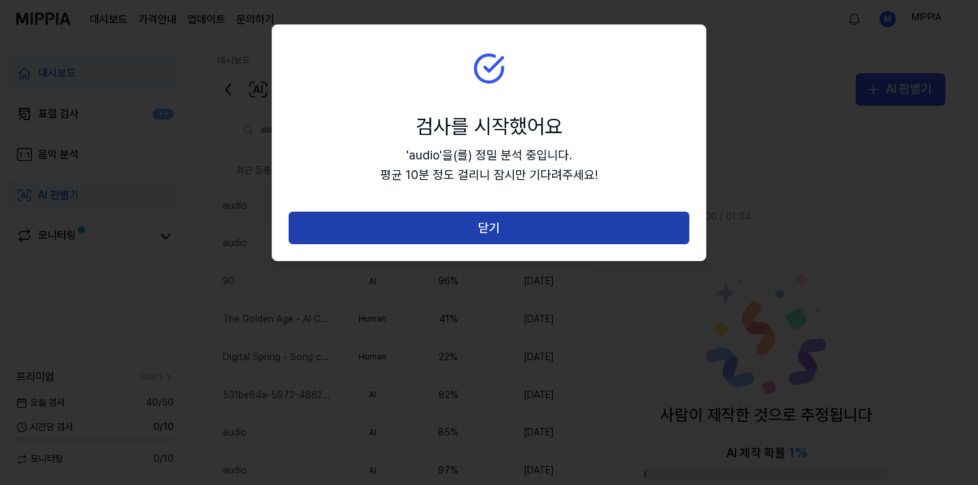
click at [513, 234] on button "닫기" at bounding box center [489, 228] width 401 height 33
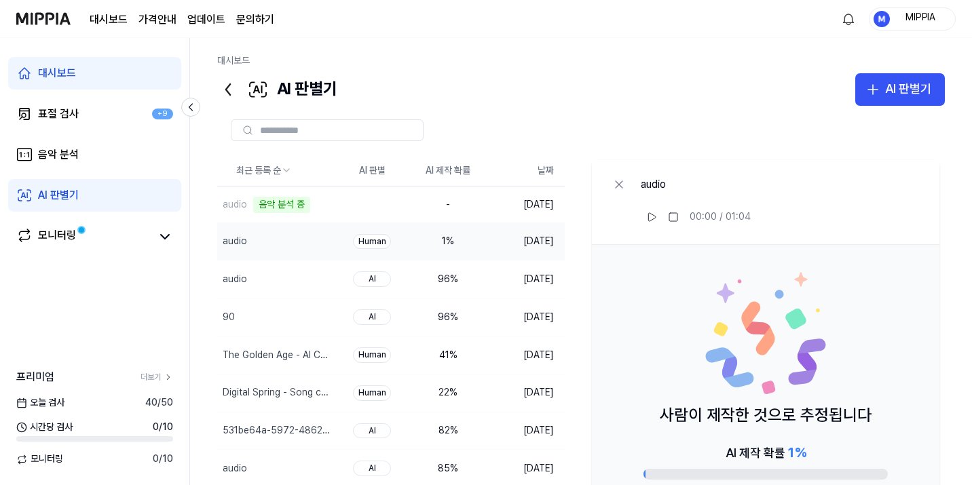
click at [112, 189] on link "AI 판별기" at bounding box center [94, 195] width 173 height 33
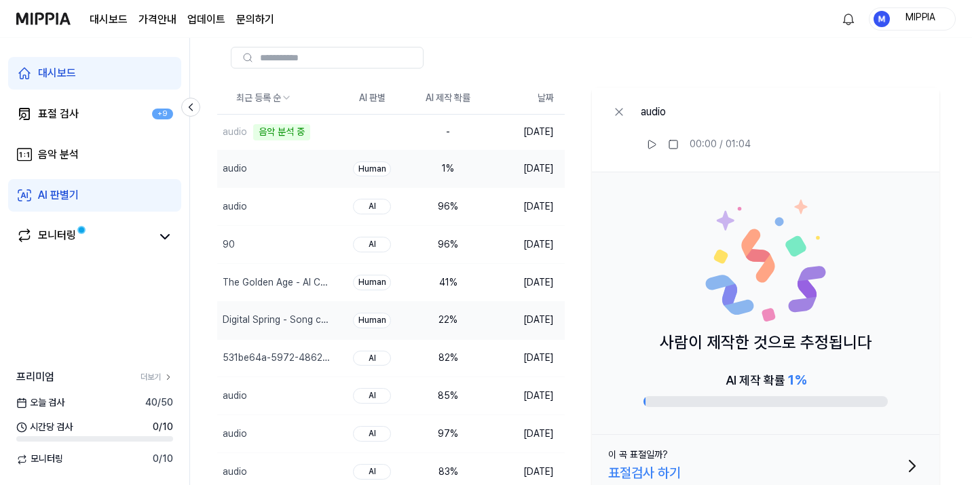
scroll to position [5, 0]
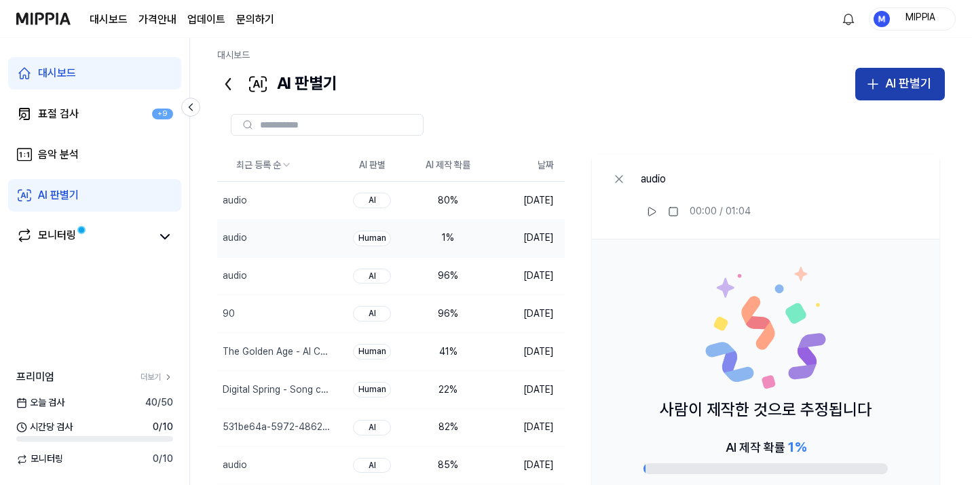
click at [886, 81] on div "AI 판별기" at bounding box center [908, 84] width 46 height 20
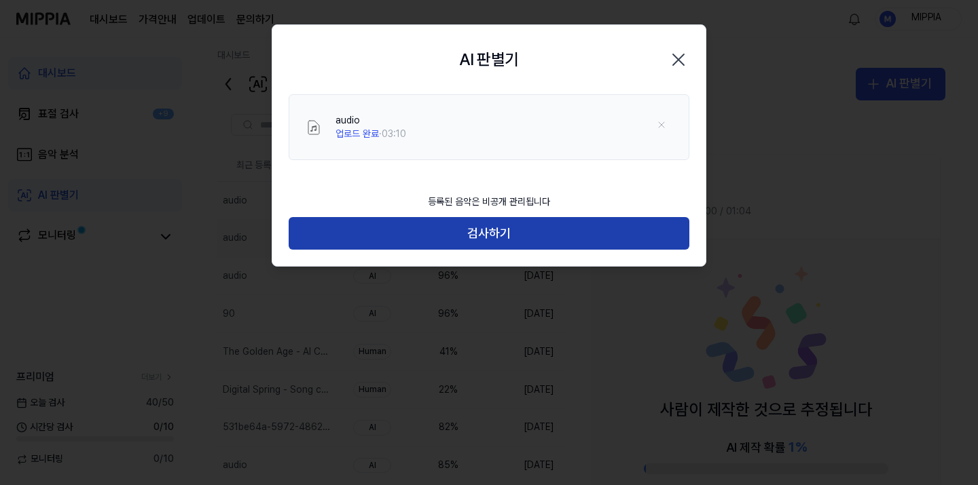
click at [479, 239] on button "검사하기" at bounding box center [489, 233] width 401 height 33
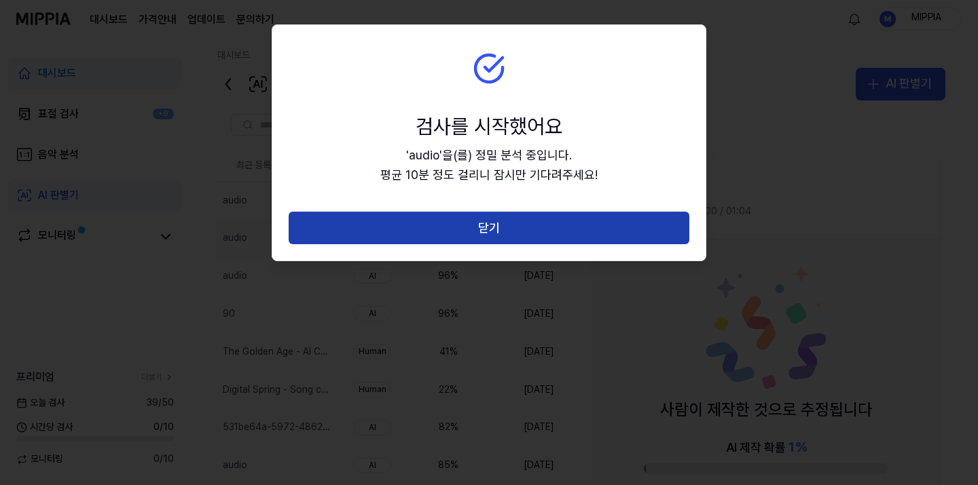
click at [505, 227] on button "닫기" at bounding box center [489, 228] width 401 height 33
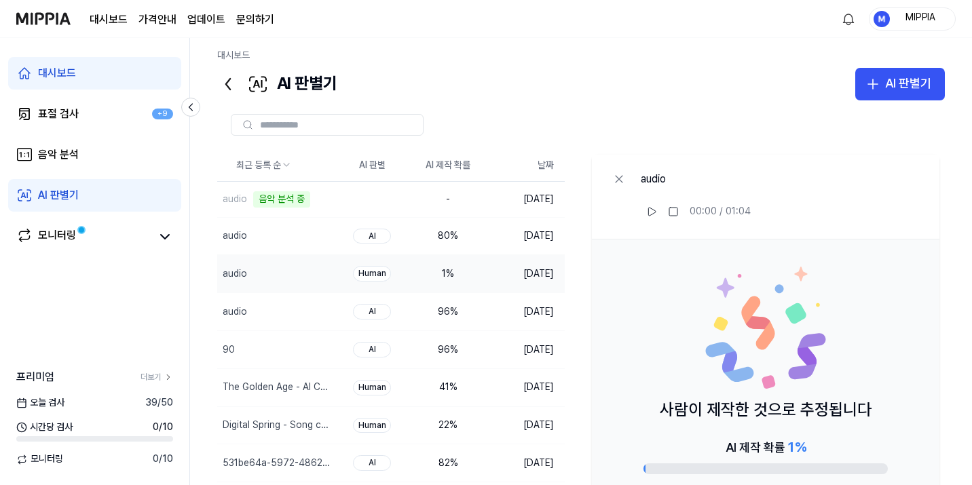
click at [110, 196] on link "AI 판별기" at bounding box center [94, 195] width 173 height 33
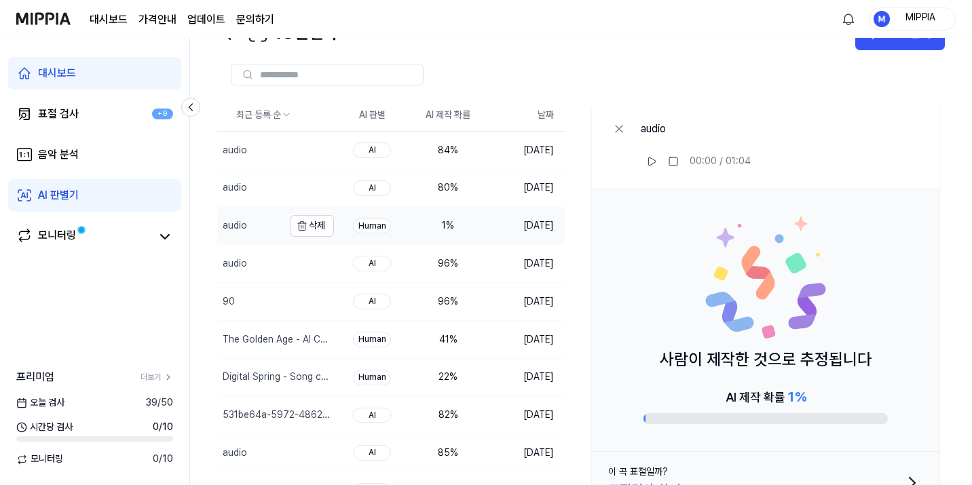
scroll to position [0, 0]
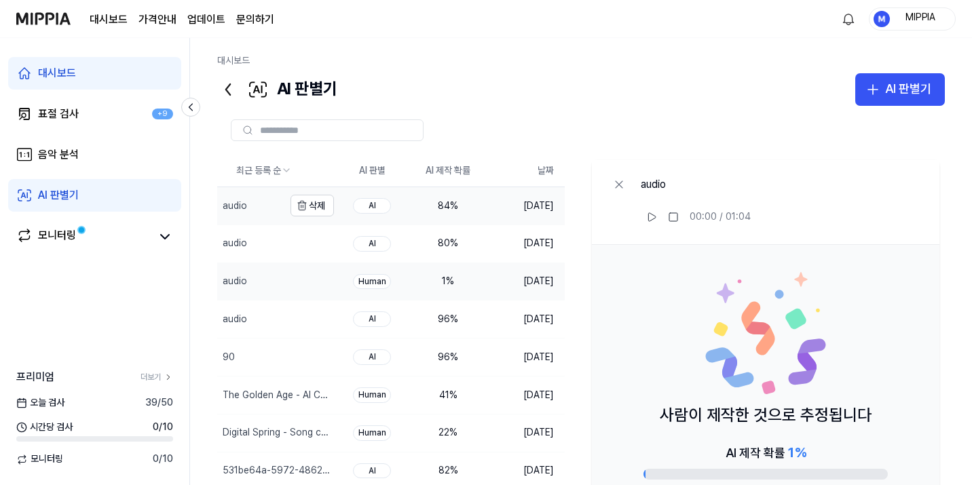
click at [251, 213] on div "audio" at bounding box center [250, 205] width 67 height 37
